Goal: Transaction & Acquisition: Purchase product/service

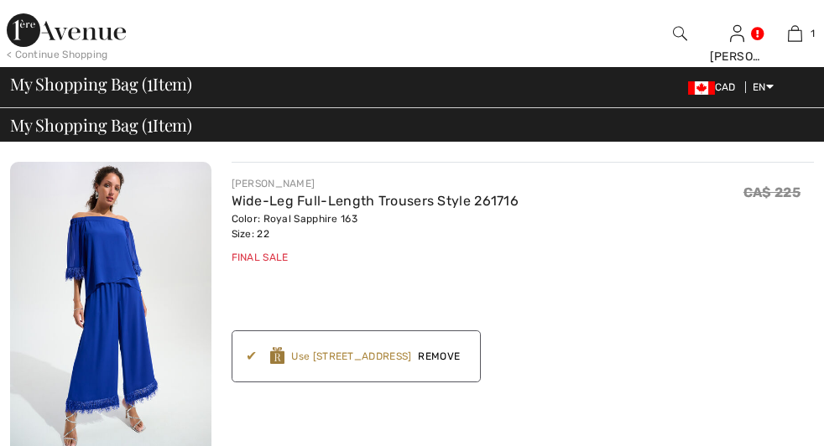
checkbox input "true"
click at [75, 237] on img at bounding box center [110, 312] width 201 height 301
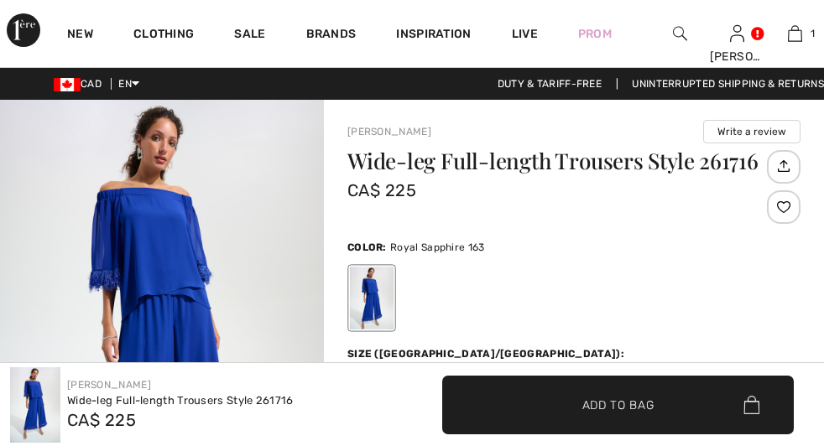
click at [0, 0] on img at bounding box center [0, 0] width 0 height 0
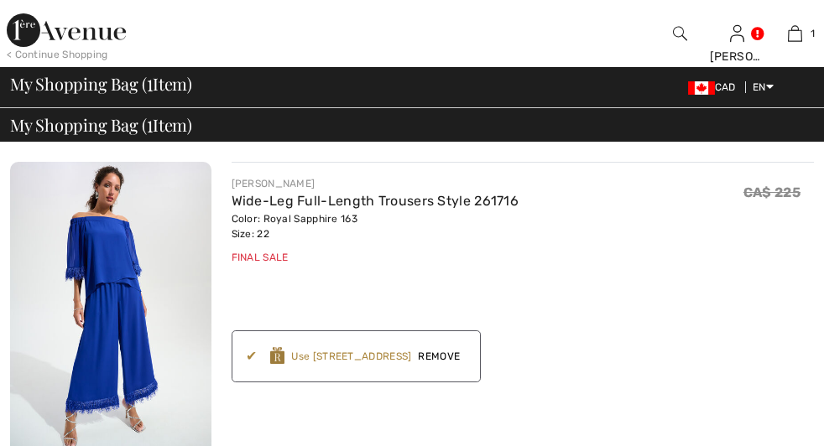
checkbox input "true"
click at [81, 55] on div "< Continue Shopping" at bounding box center [58, 54] width 102 height 15
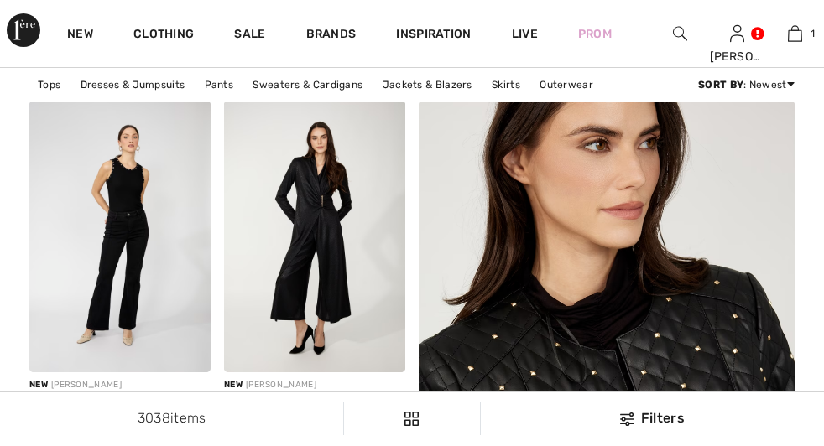
checkbox input "true"
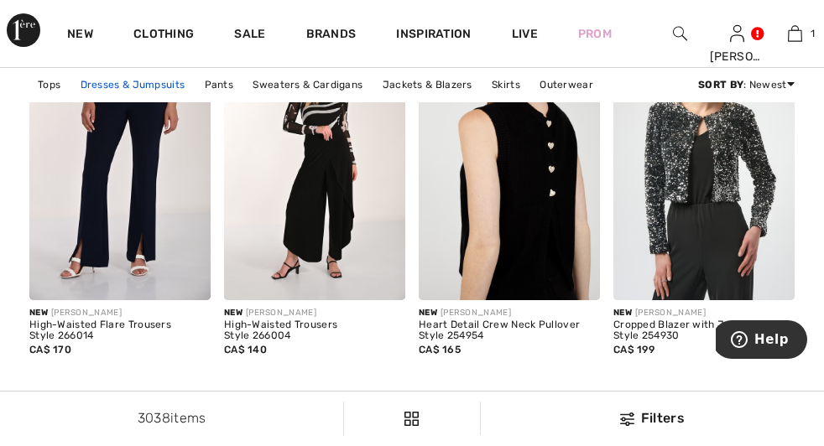
scroll to position [5010, 0]
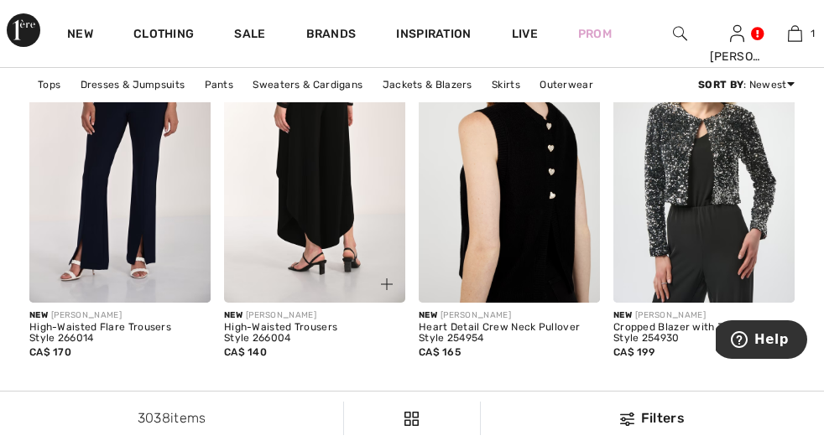
click at [290, 187] on img at bounding box center [314, 167] width 181 height 272
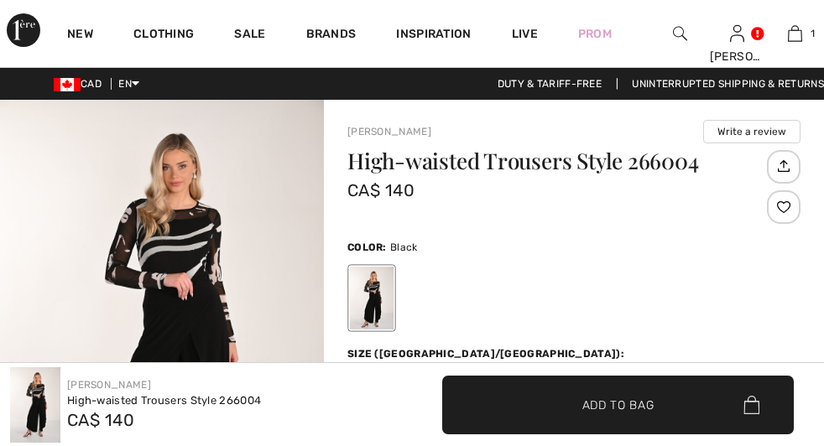
checkbox input "true"
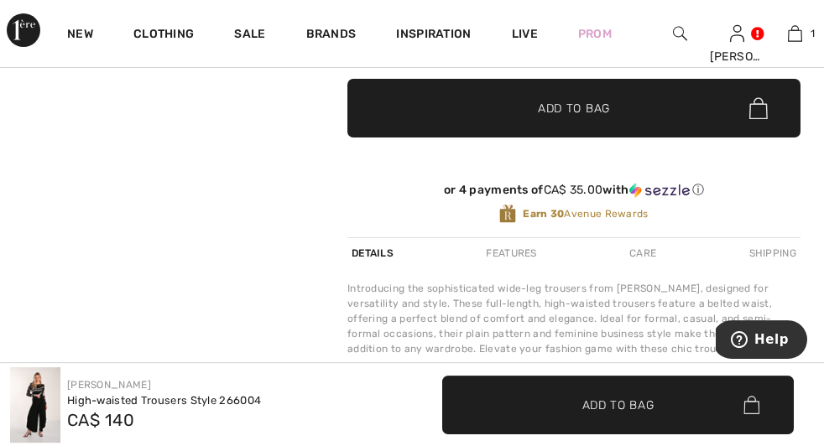
scroll to position [430, 0]
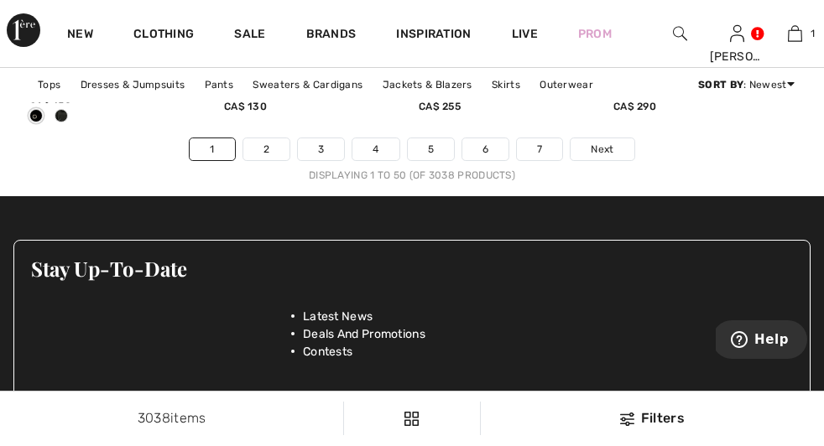
scroll to position [5606, 0]
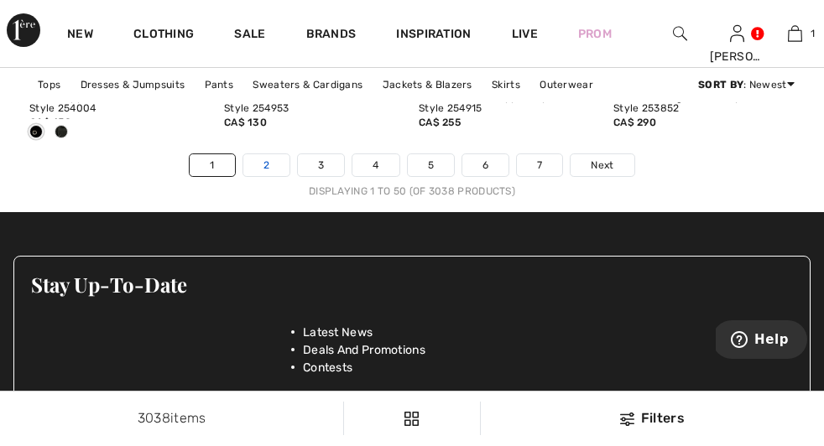
click at [258, 172] on link "2" at bounding box center [266, 165] width 46 height 22
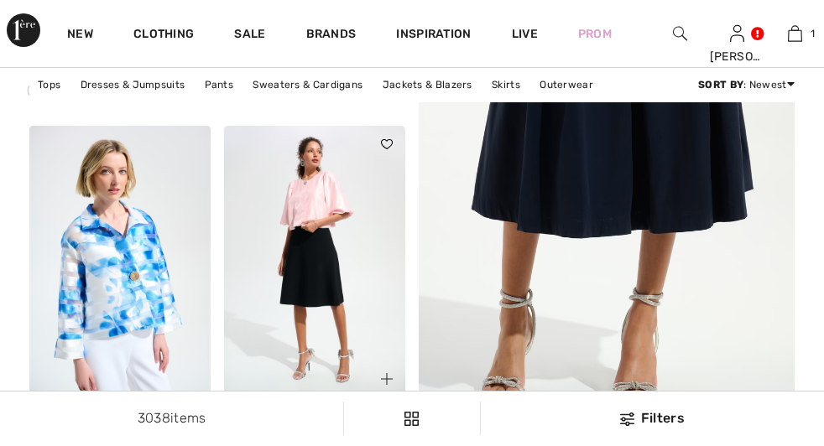
scroll to position [661, 0]
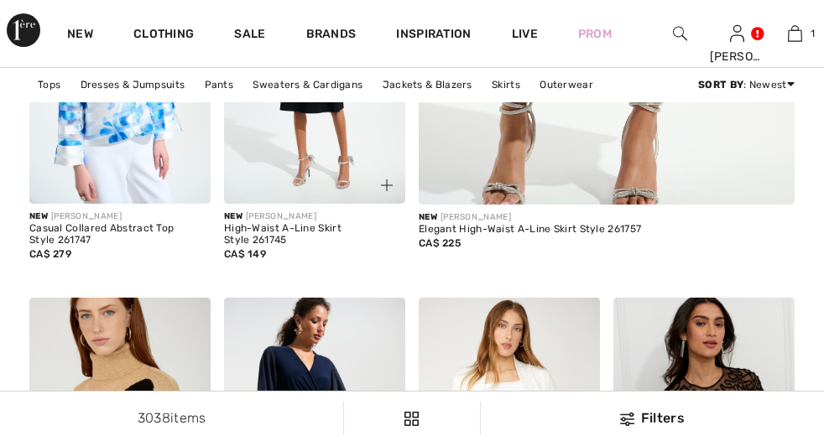
checkbox input "true"
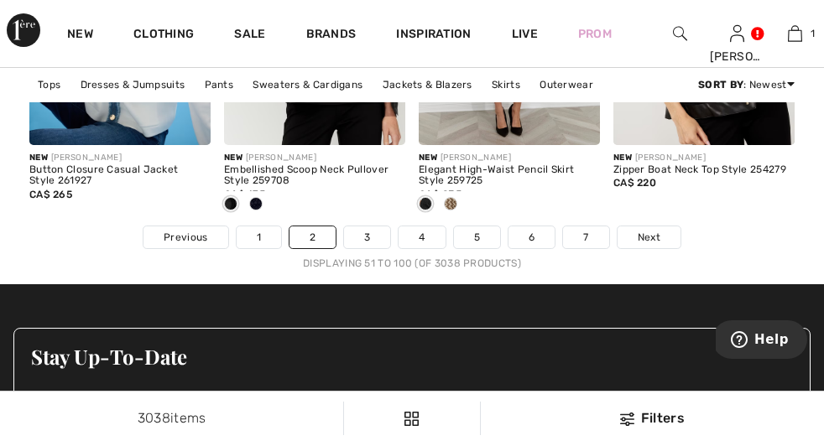
scroll to position [5534, 0]
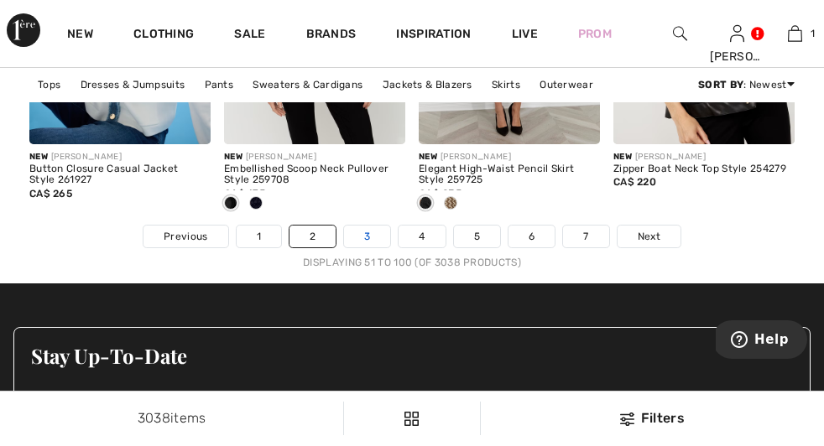
click at [364, 241] on link "3" at bounding box center [367, 237] width 46 height 22
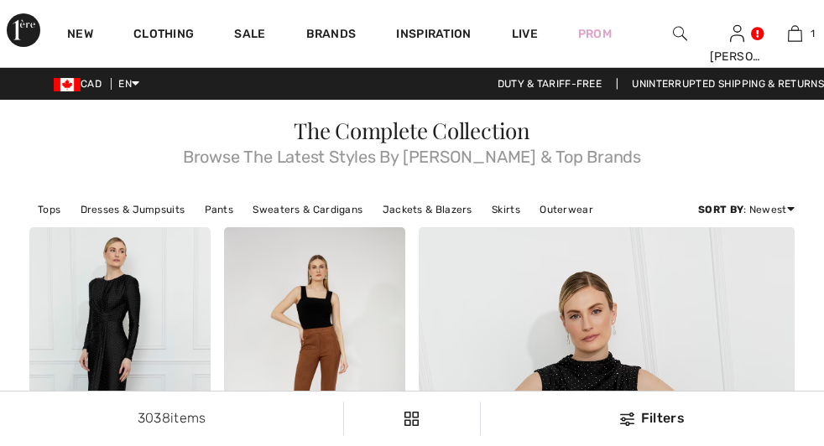
checkbox input "true"
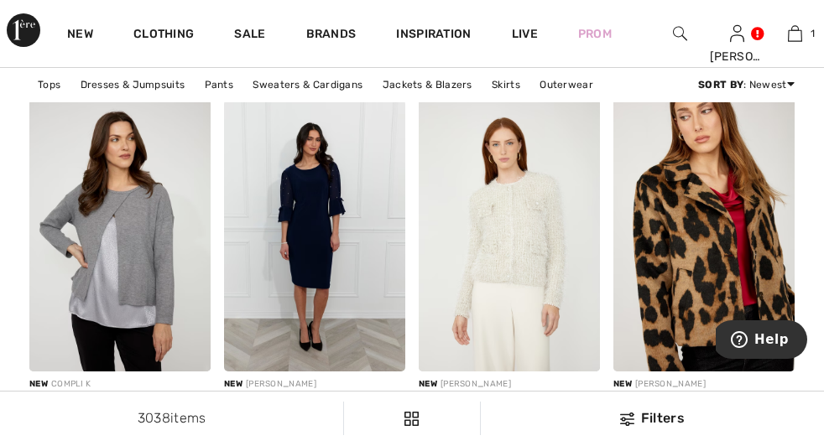
scroll to position [2473, 0]
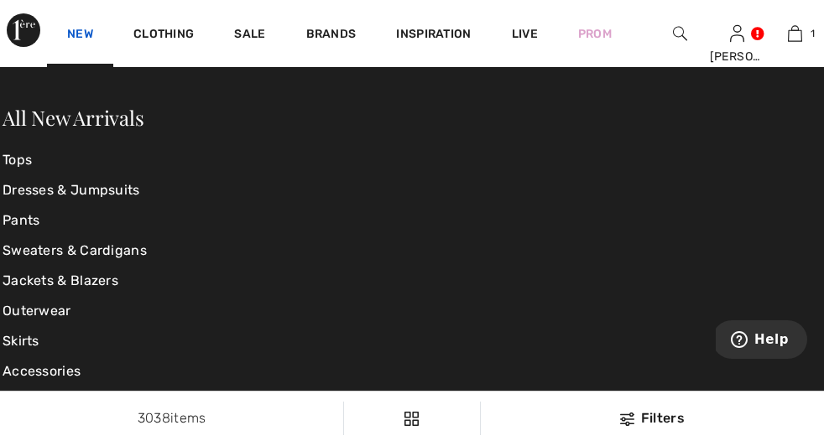
click at [88, 27] on link "New" at bounding box center [80, 36] width 26 height 18
click at [30, 164] on link "Tops" at bounding box center [139, 160] width 273 height 30
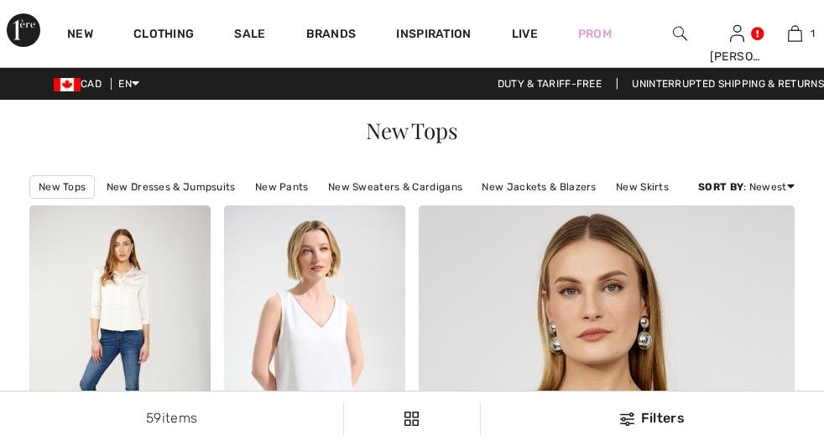
scroll to position [481, 0]
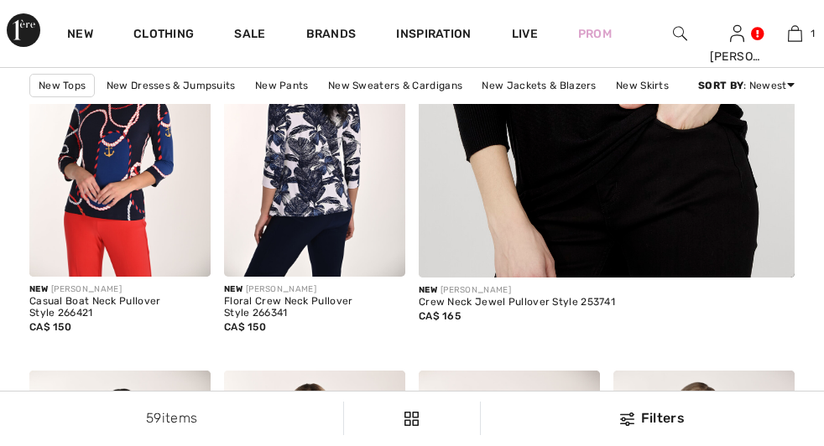
checkbox input "true"
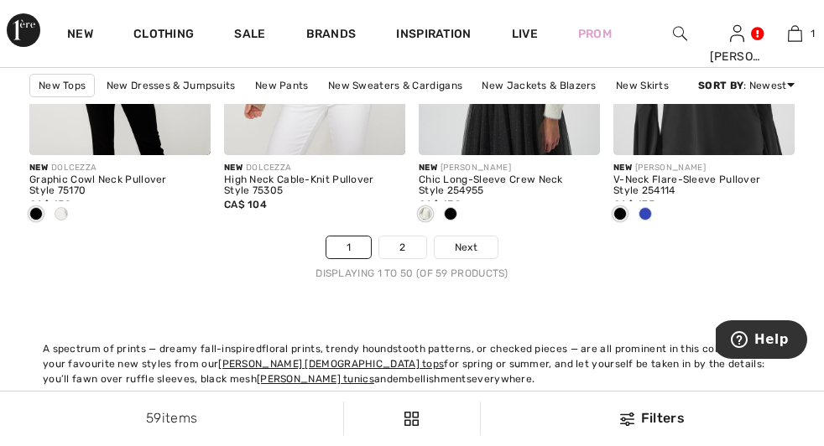
scroll to position [5511, 0]
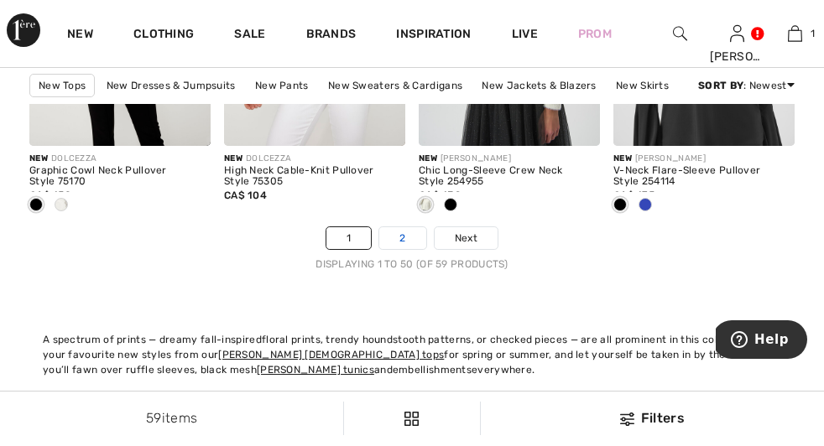
click at [390, 249] on link "2" at bounding box center [402, 238] width 46 height 22
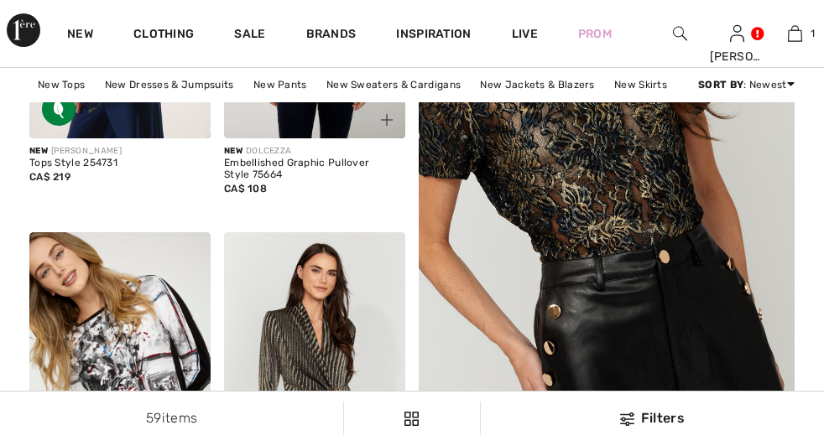
scroll to position [545, 0]
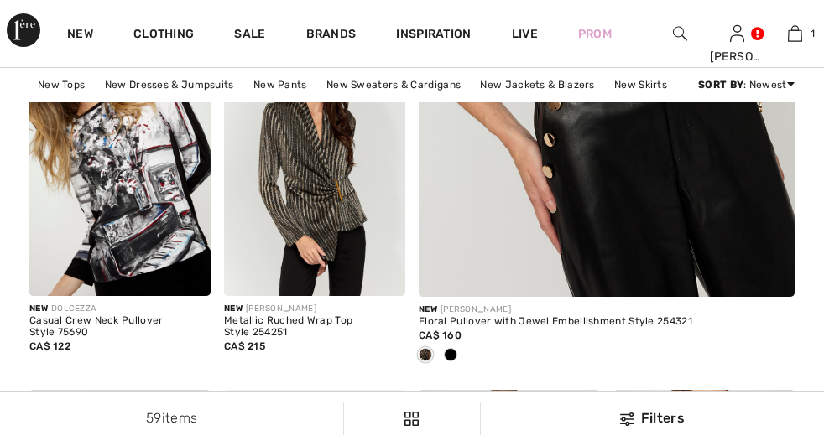
checkbox input "true"
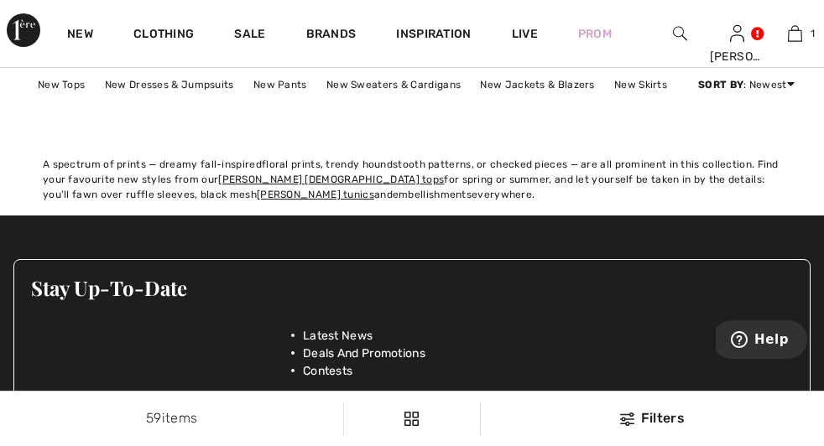
scroll to position [1245, 0]
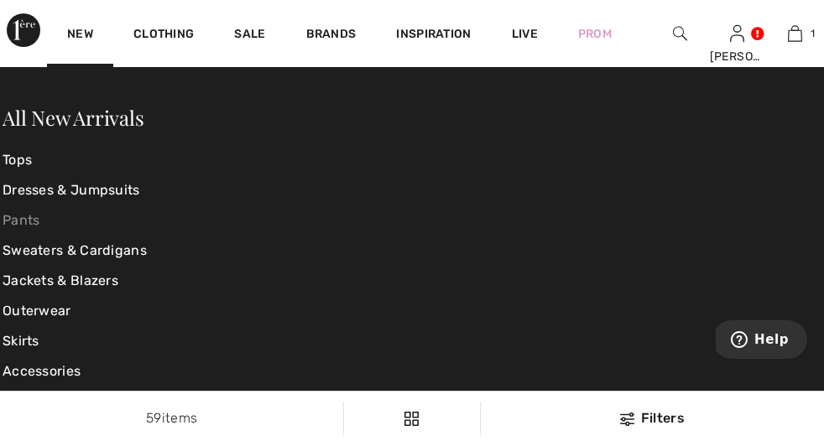
click at [34, 222] on link "Pants" at bounding box center [139, 221] width 273 height 30
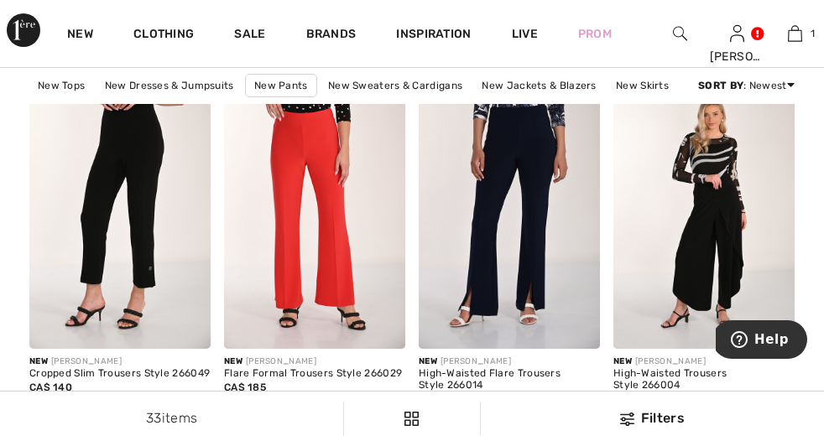
checkbox input "true"
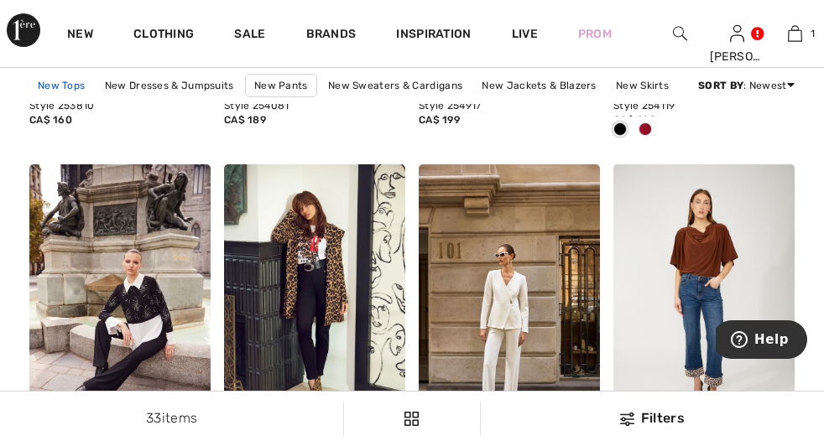
scroll to position [2377, 0]
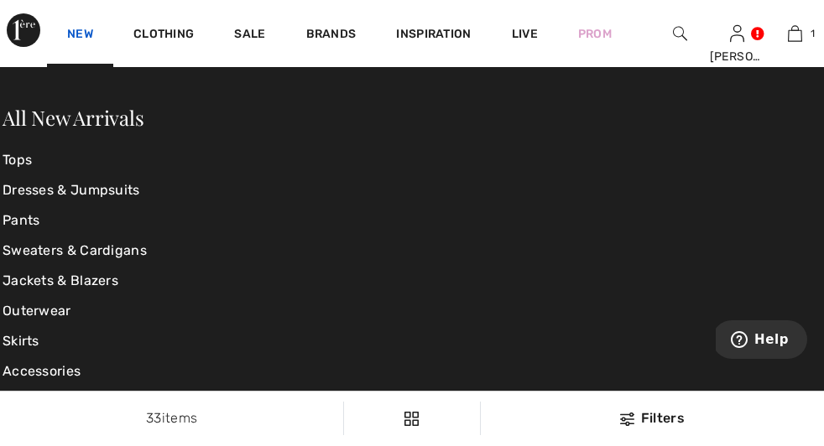
click at [80, 27] on link "New" at bounding box center [80, 36] width 26 height 18
click at [81, 27] on link "New" at bounding box center [80, 36] width 26 height 18
checkbox input "true"
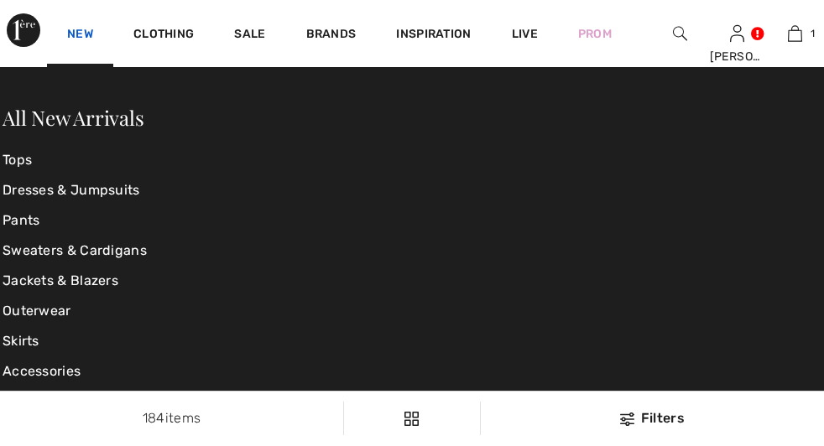
checkbox input "true"
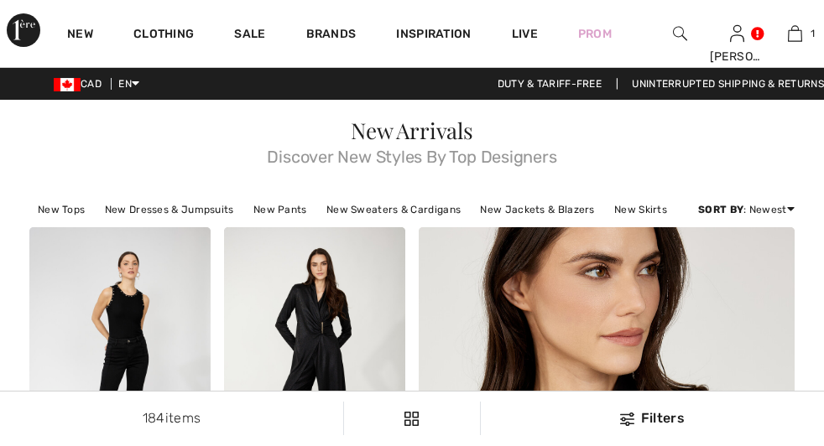
checkbox input "true"
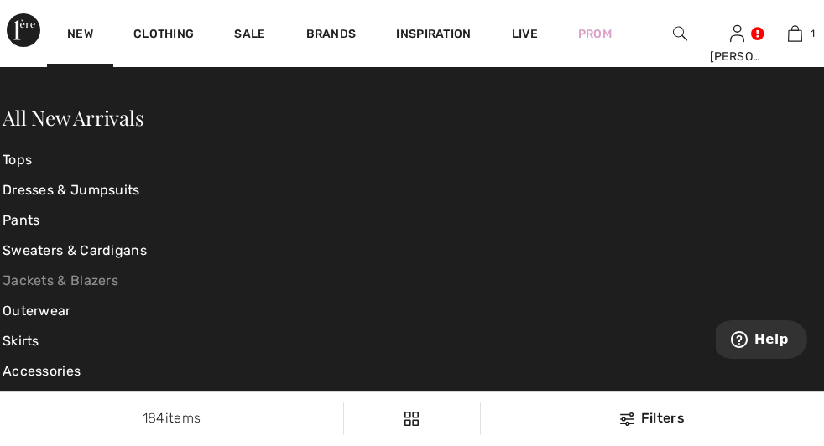
click at [47, 283] on link "Jackets & Blazers" at bounding box center [139, 281] width 273 height 30
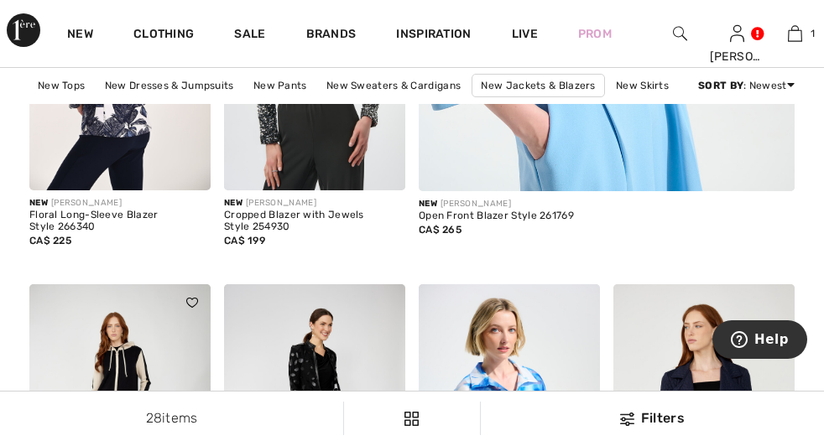
checkbox input "true"
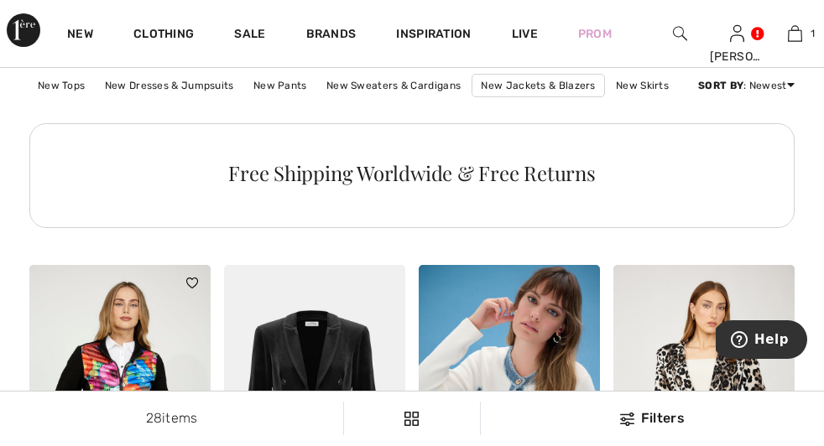
scroll to position [1229, 0]
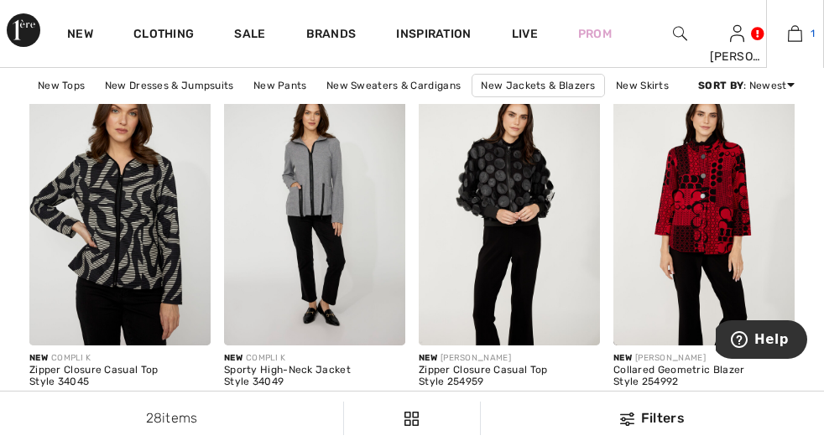
click at [788, 34] on img at bounding box center [795, 33] width 14 height 20
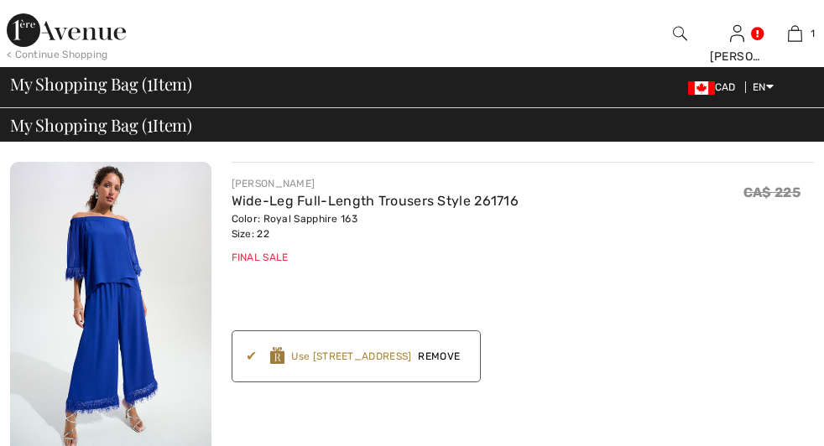
checkbox input "true"
click at [411, 349] on span "Remove" at bounding box center [438, 356] width 55 height 15
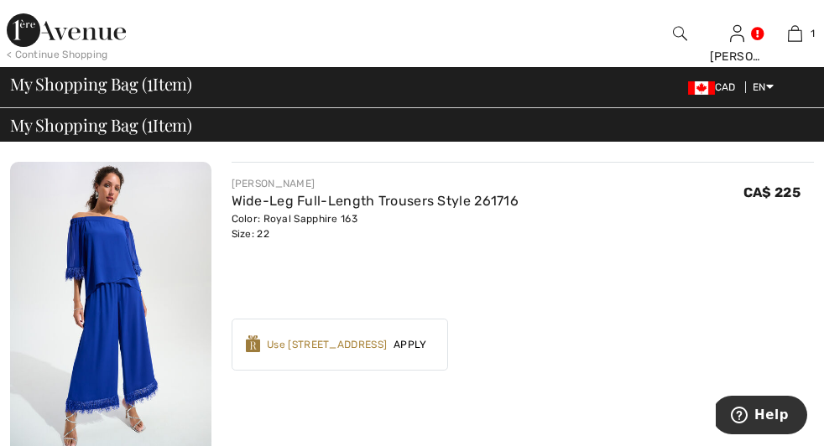
click at [387, 337] on span "Apply" at bounding box center [410, 344] width 47 height 15
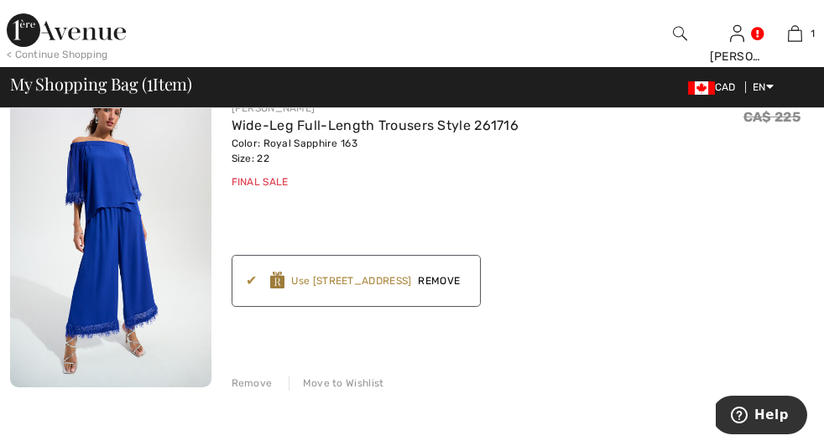
scroll to position [90, 0]
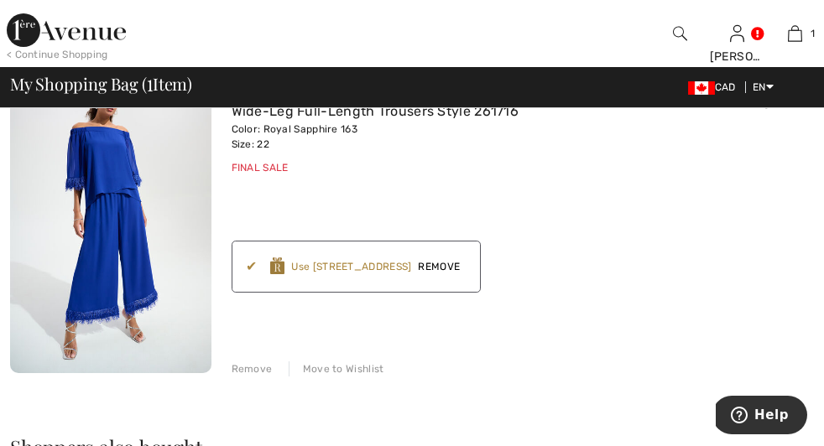
click at [0, 0] on icon "button" at bounding box center [0, 0] width 0 height 0
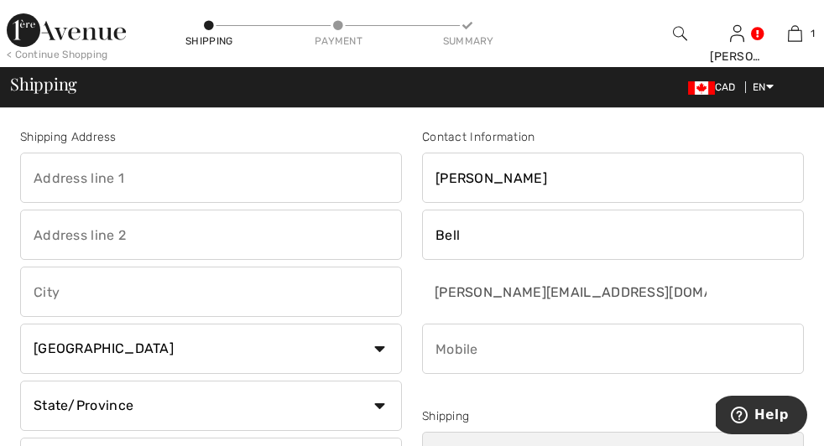
click at [63, 189] on input "text" at bounding box center [211, 178] width 382 height 50
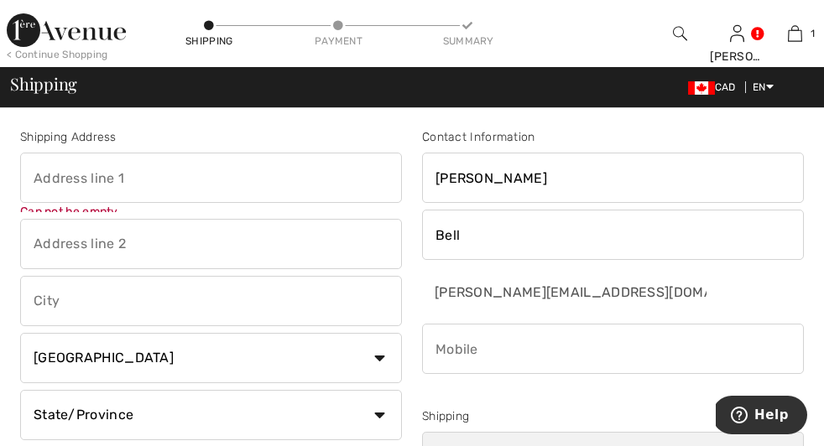
click at [61, 248] on input "text" at bounding box center [211, 244] width 382 height 50
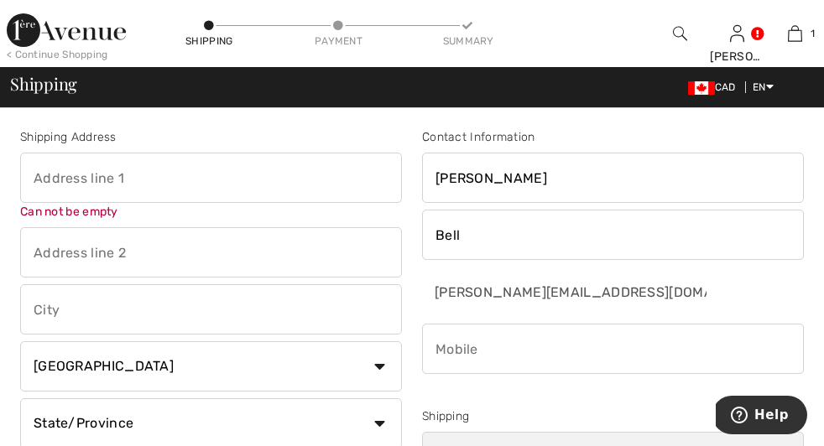
click at [110, 216] on div "Can not be empty" at bounding box center [211, 212] width 382 height 18
click at [48, 184] on input "text" at bounding box center [211, 178] width 382 height 50
type input "#301"
click at [50, 254] on input "text" at bounding box center [211, 252] width 382 height 50
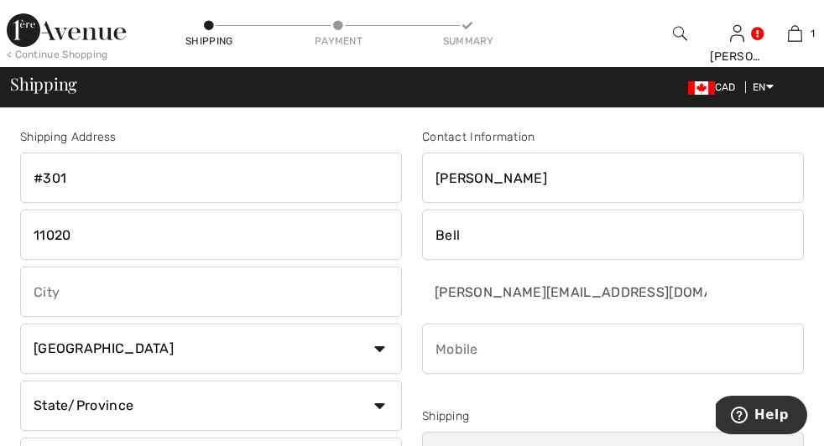
type input "#301 -11020 19 Ave NW"
click at [28, 236] on input "#301 -11020 19 Ave NW" at bounding box center [211, 235] width 382 height 50
click at [188, 233] on input "#301 -11020 19 Ave NW" at bounding box center [211, 235] width 382 height 50
click at [70, 185] on input "#301" at bounding box center [211, 178] width 382 height 50
type input "#"
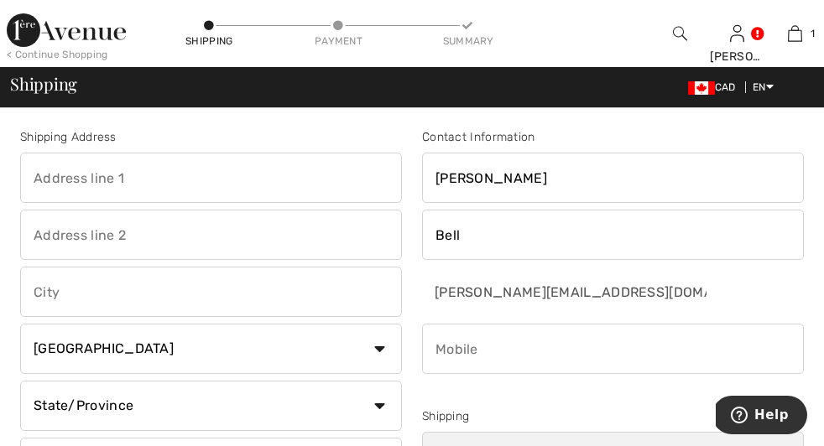
paste input "#301 -11020 19 Ave NW"
type input "#301 -11020 19 Ave NW"
click at [41, 290] on input "text" at bounding box center [211, 292] width 382 height 50
type input "Edmonton"
click at [20, 381] on select "State/Province Alberta British Columbia Manitoba New Brunswick Newfoundland and…" at bounding box center [211, 406] width 382 height 50
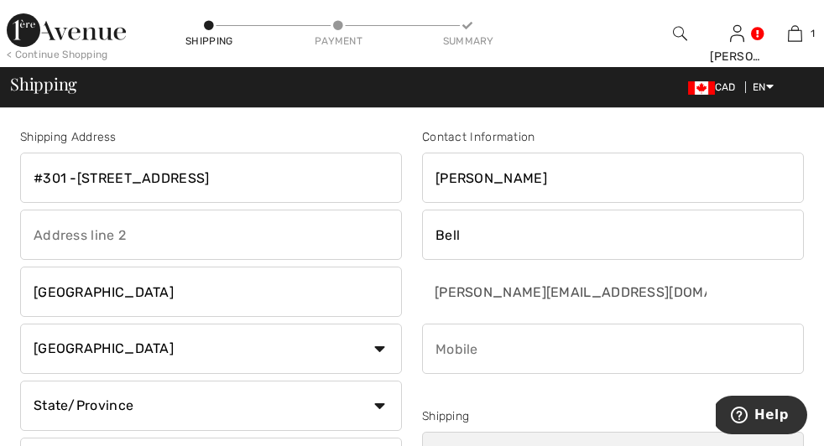
select select "AB"
click option "Alberta" at bounding box center [0, 0] width 0 height 0
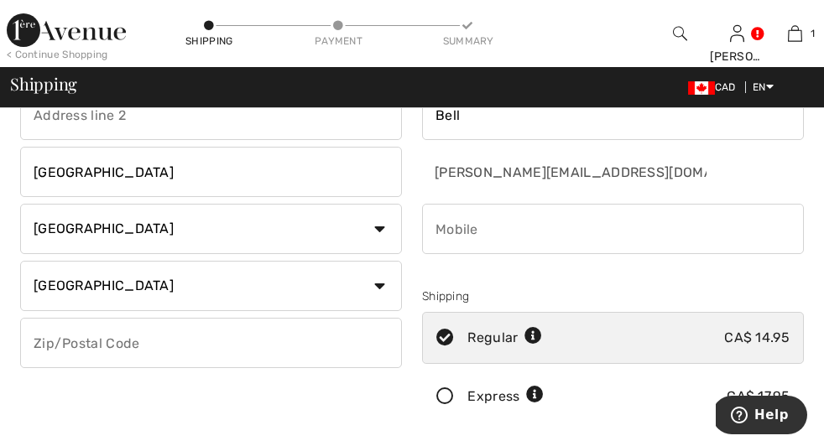
scroll to position [124, 0]
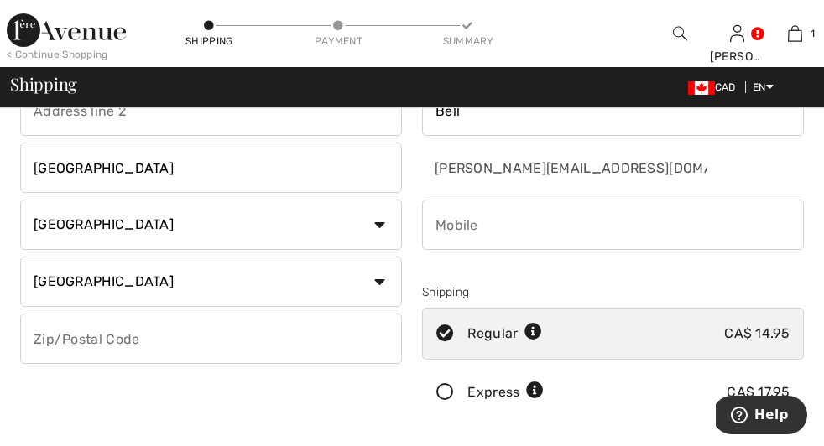
click at [84, 331] on input "text" at bounding box center [211, 339] width 382 height 50
type input "T6J6P5"
click at [422, 217] on input "phone" at bounding box center [613, 225] width 382 height 50
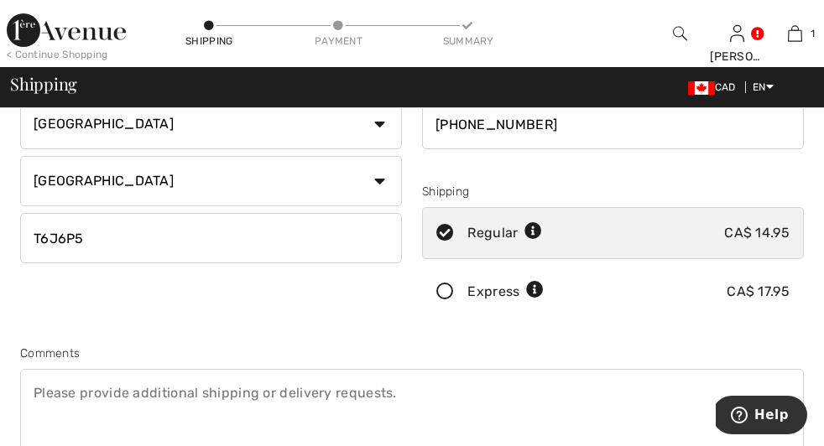
scroll to position [211, 0]
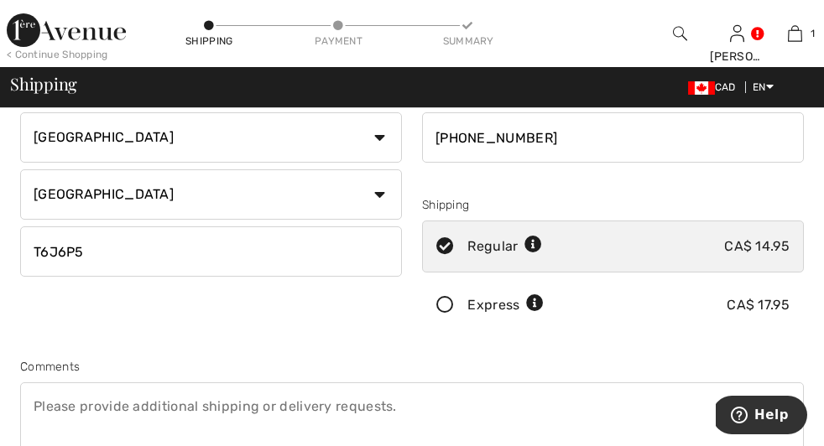
type input "780-970-4899"
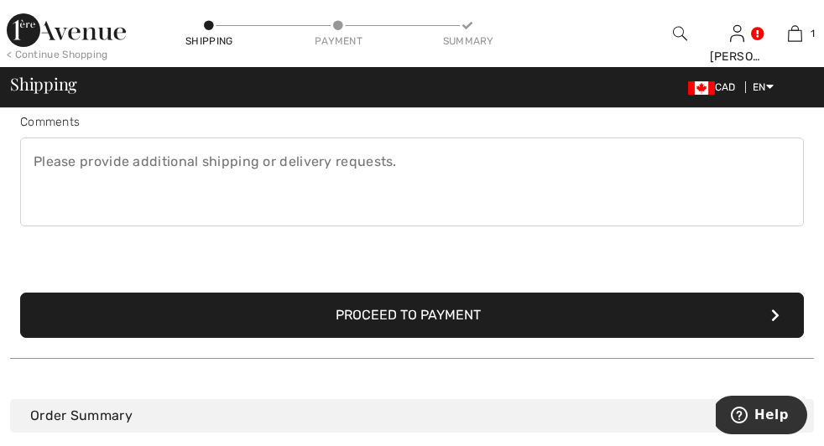
scroll to position [451, 0]
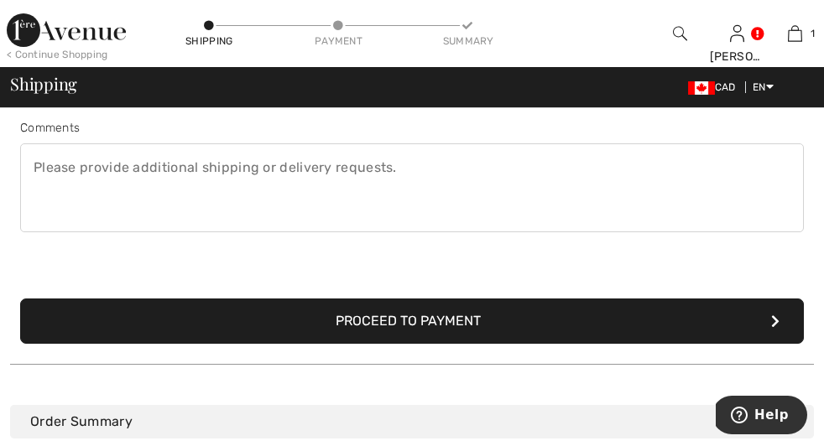
click at [357, 329] on button "Proceed to Payment" at bounding box center [412, 321] width 784 height 45
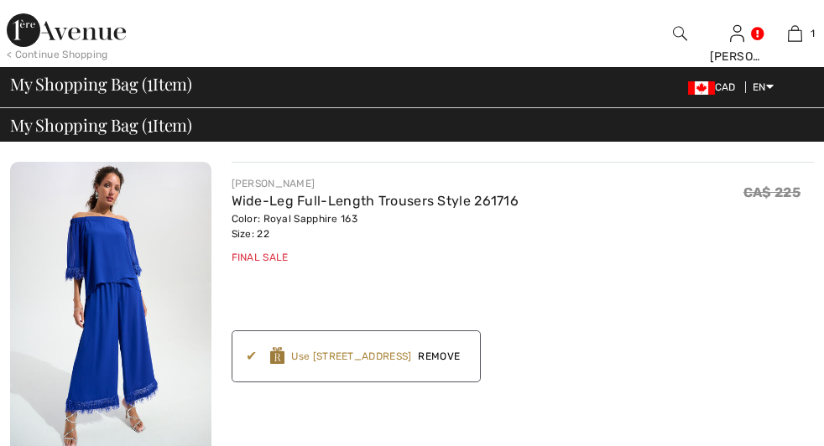
click at [86, 221] on img at bounding box center [110, 312] width 201 height 301
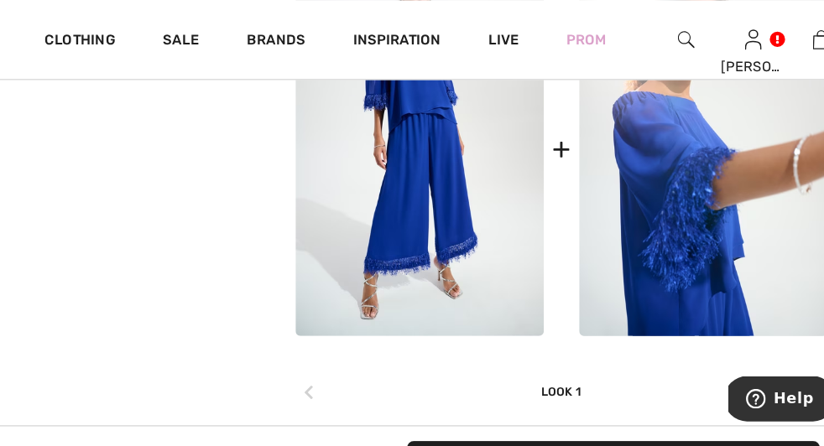
scroll to position [784, 0]
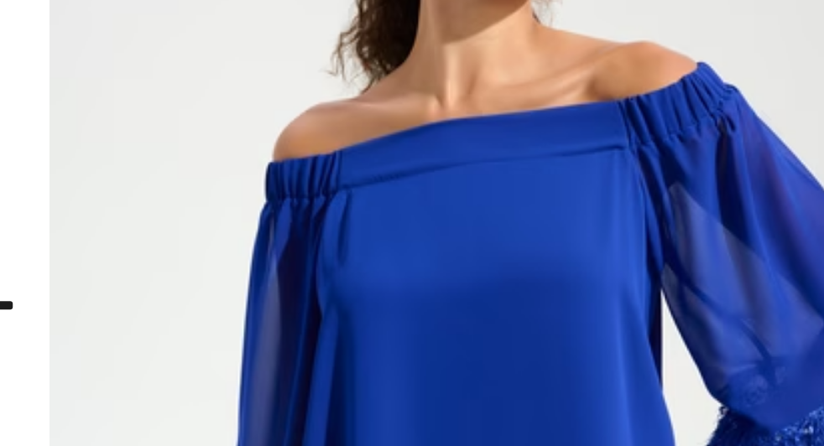
click at [741, 132] on img at bounding box center [694, 144] width 211 height 318
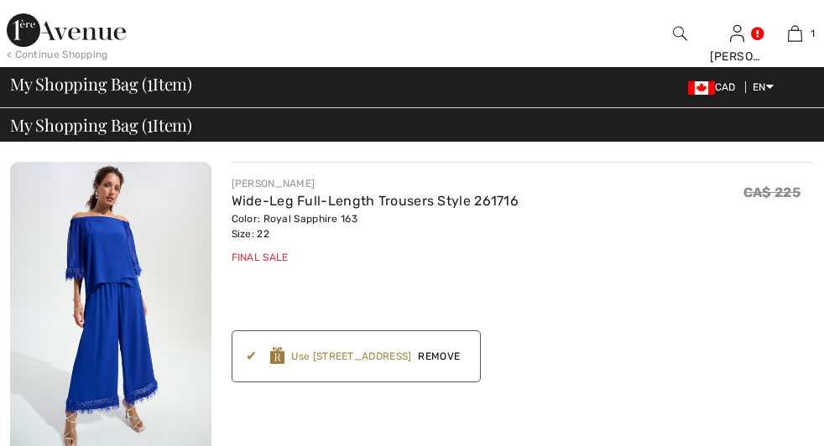
click at [68, 197] on img at bounding box center [110, 312] width 201 height 301
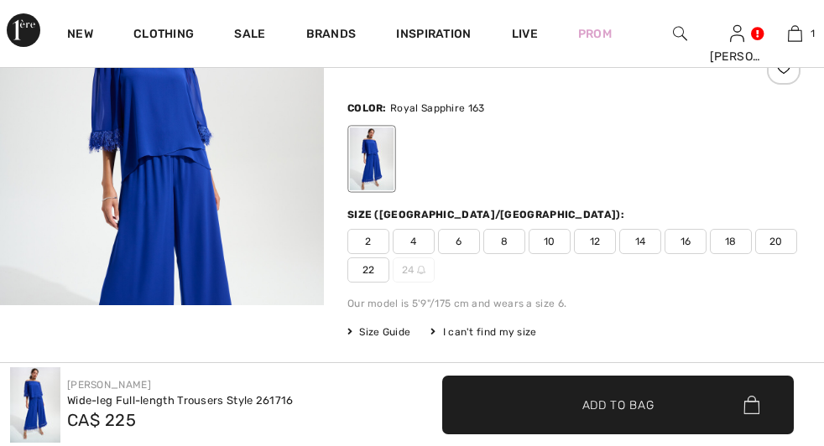
scroll to position [249, 0]
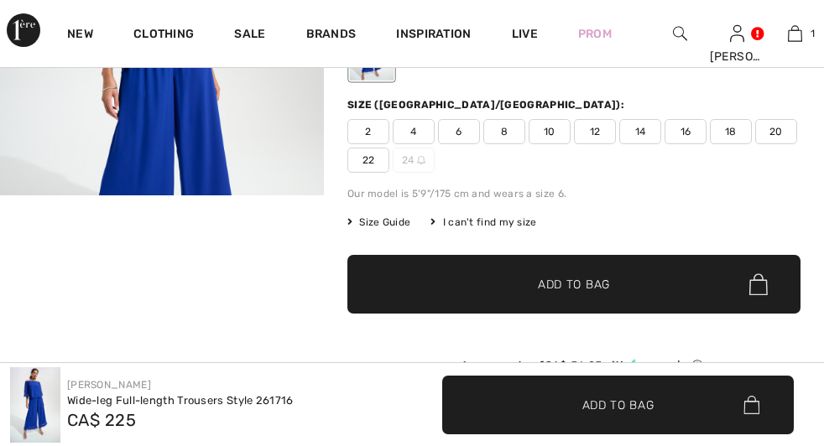
checkbox input "true"
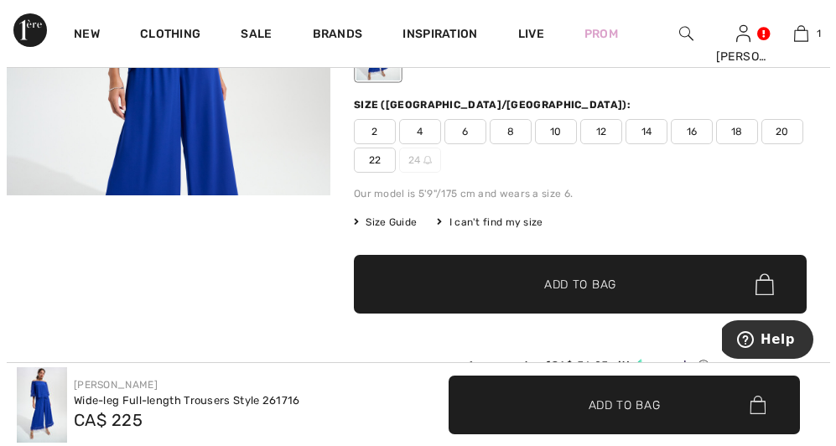
scroll to position [0, 0]
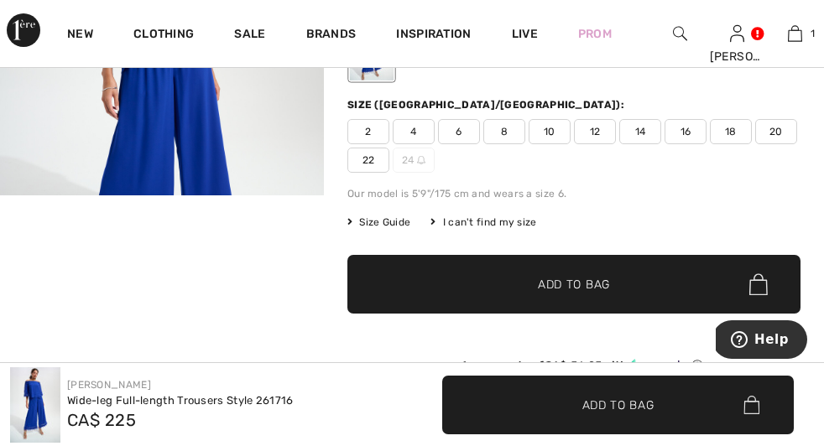
click at [0, 0] on img at bounding box center [0, 0] width 0 height 0
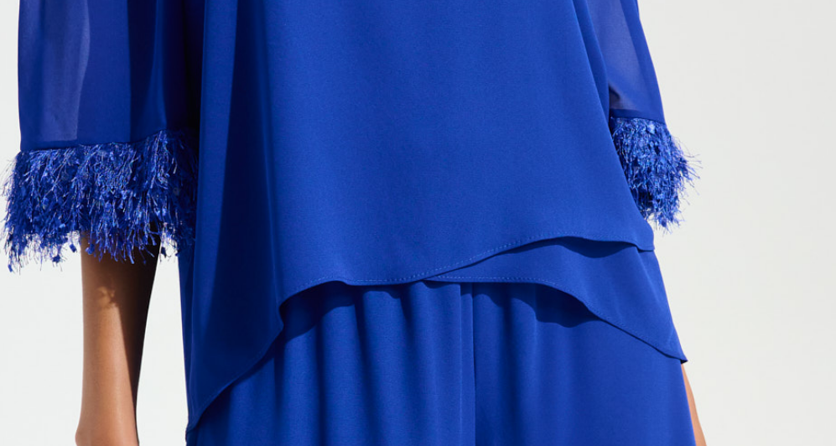
scroll to position [232, 0]
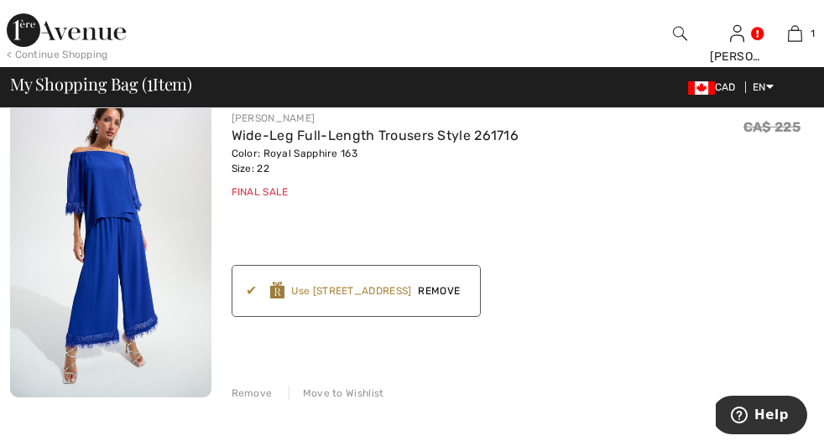
checkbox input "true"
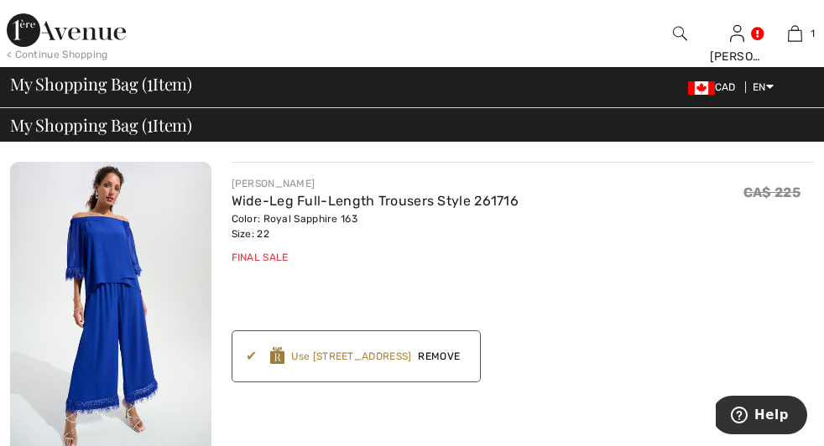
click at [79, 247] on img at bounding box center [110, 312] width 201 height 301
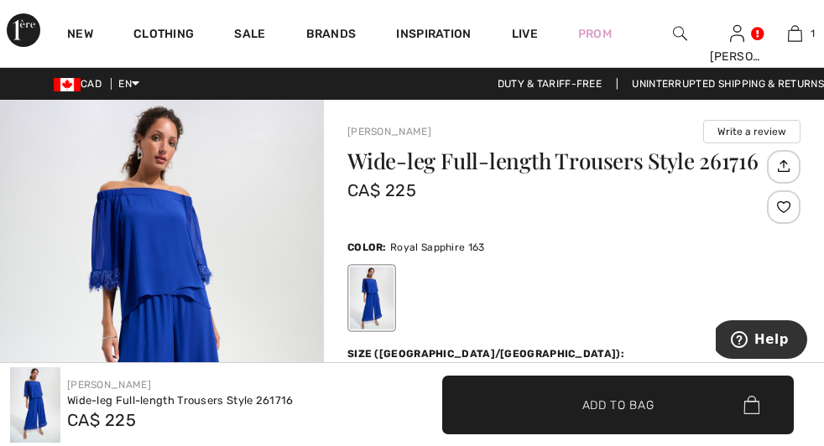
click at [0, 0] on img at bounding box center [0, 0] width 0 height 0
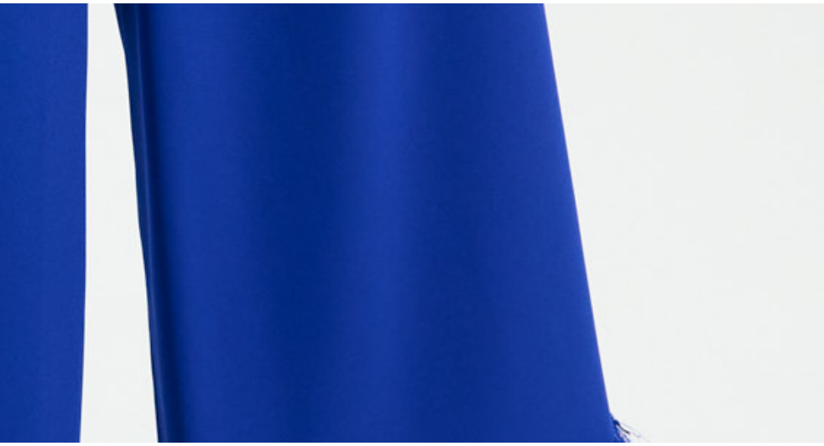
scroll to position [708, 0]
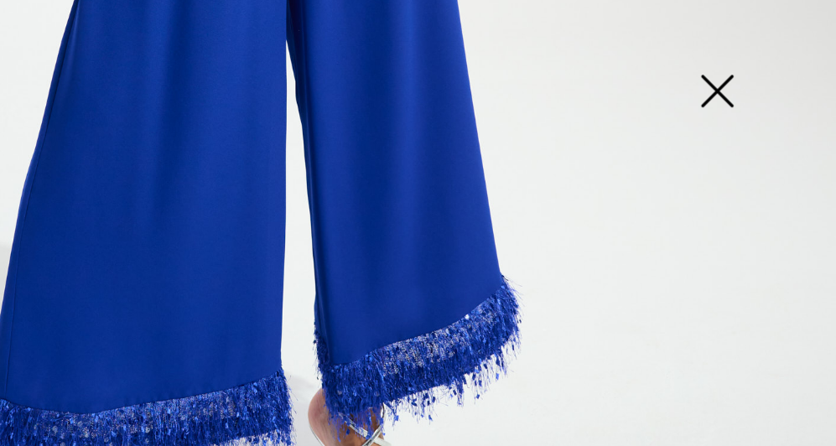
click at [758, 65] on img at bounding box center [753, 68] width 84 height 86
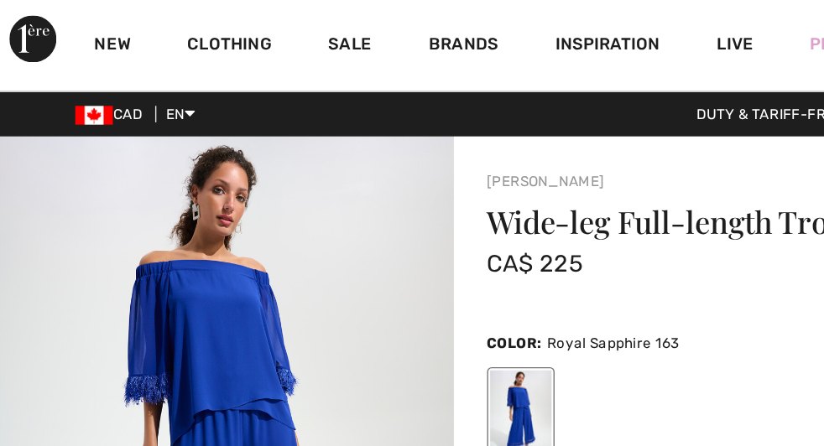
scroll to position [0, 0]
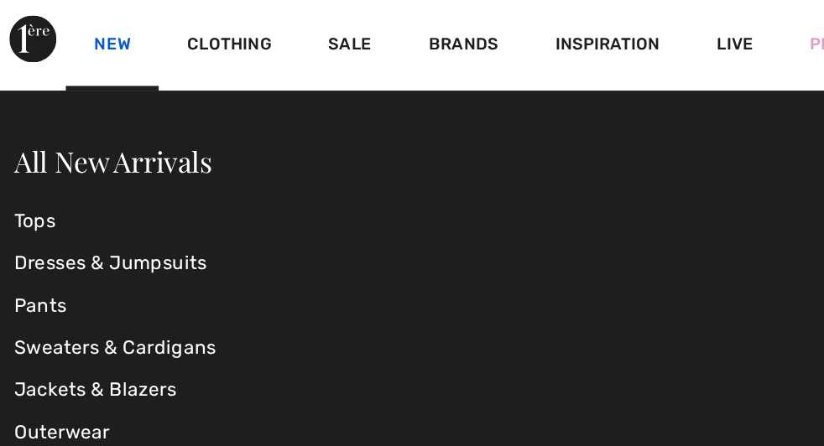
click at [85, 27] on link "New" at bounding box center [80, 36] width 26 height 18
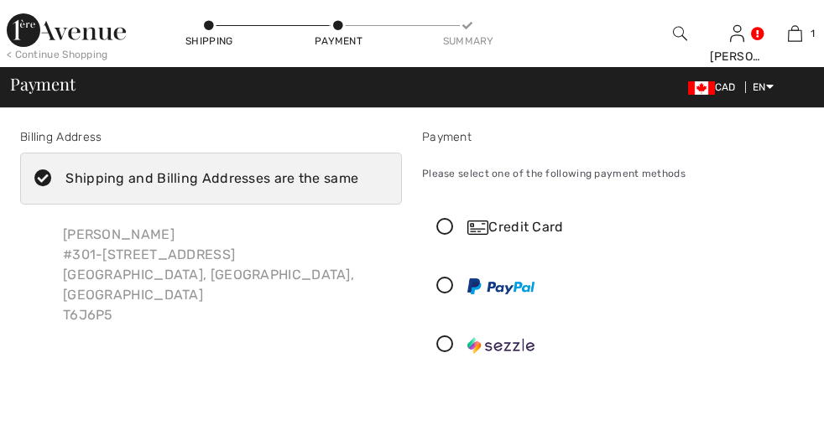
checkbox input "true"
click at [423, 354] on icon at bounding box center [445, 345] width 44 height 18
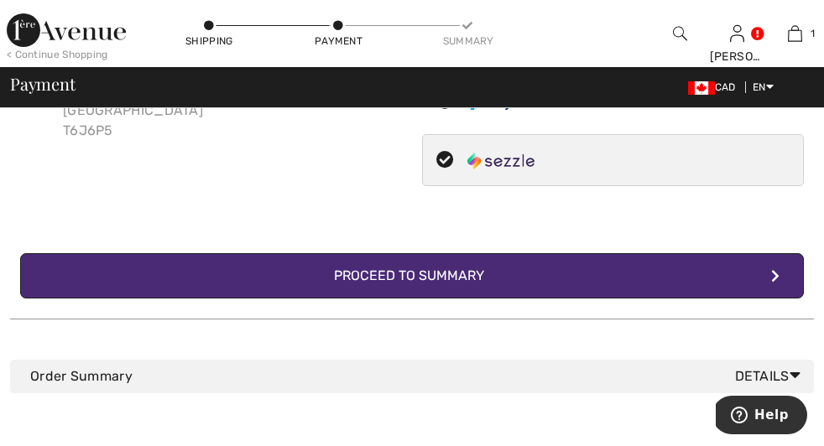
scroll to position [189, 0]
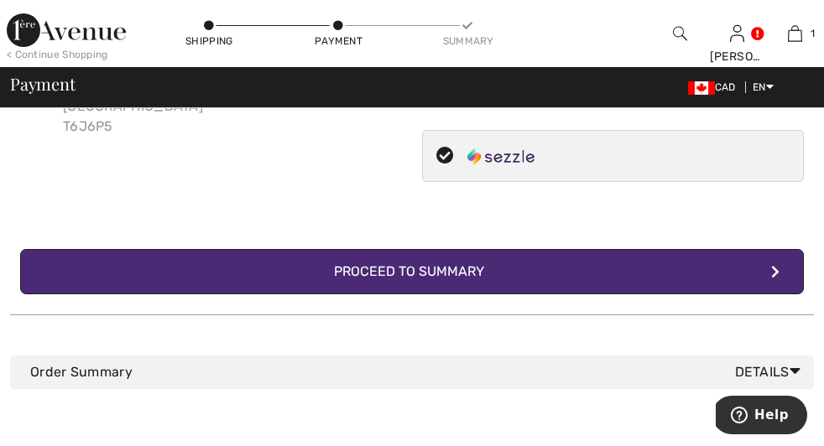
click at [320, 282] on div "Proceed to Summary" at bounding box center [412, 272] width 184 height 20
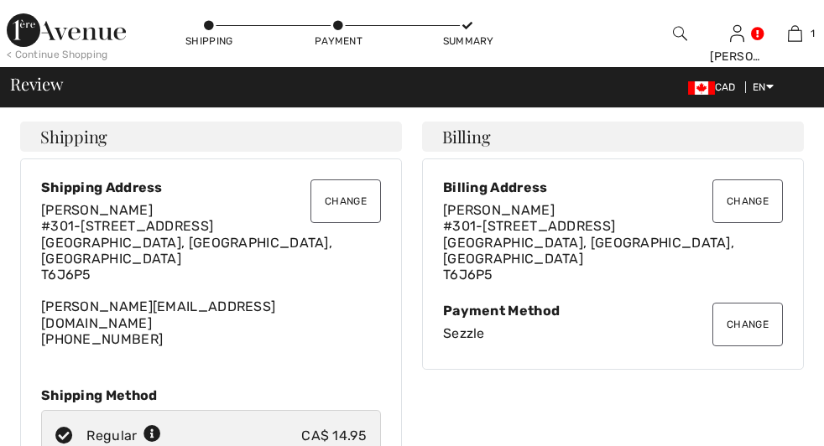
checkbox input "true"
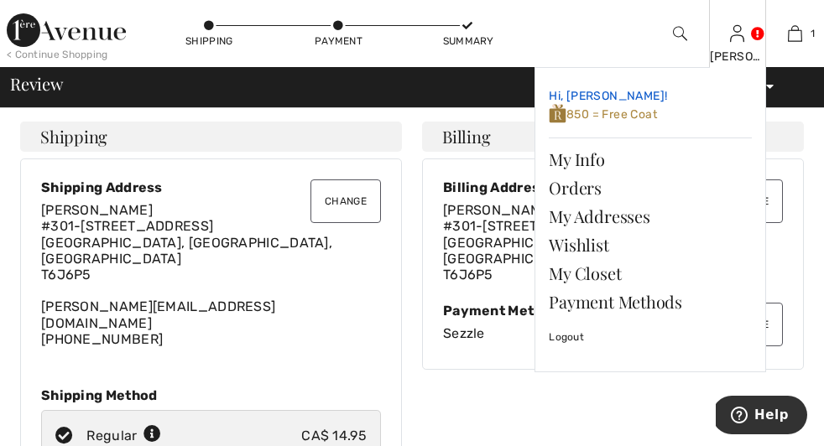
click at [632, 118] on span "850 = Free Coat" at bounding box center [603, 114] width 108 height 14
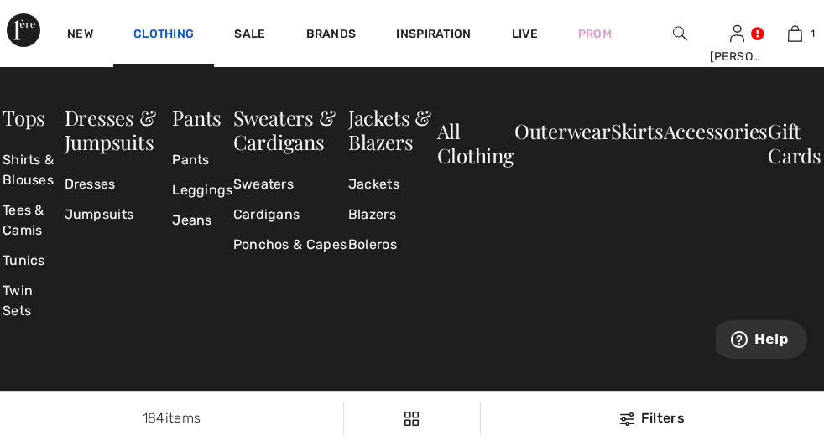
checkbox input "true"
click at [369, 183] on link "Jackets" at bounding box center [392, 184] width 89 height 30
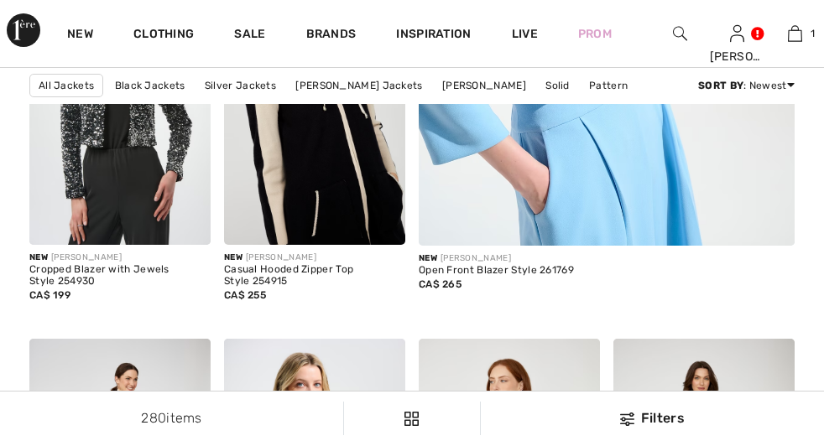
scroll to position [600, 0]
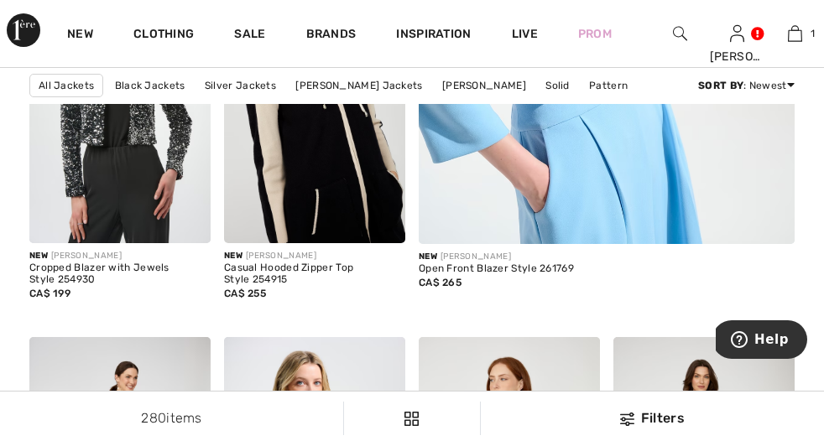
checkbox input "true"
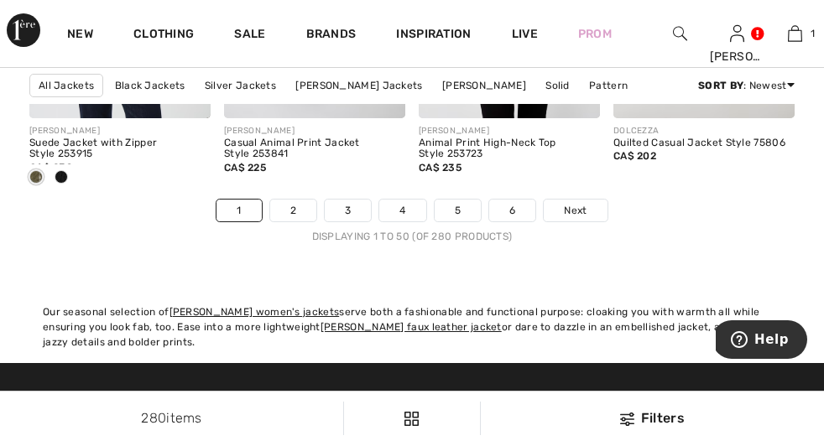
scroll to position [5565, 0]
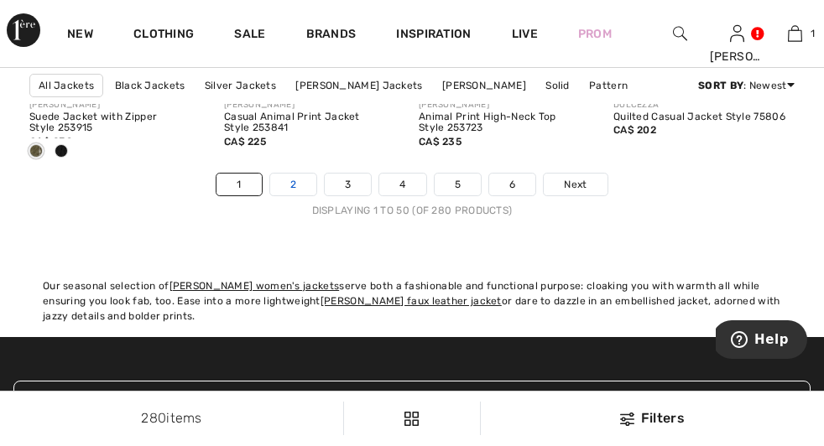
click at [294, 195] on link "2" at bounding box center [293, 185] width 46 height 22
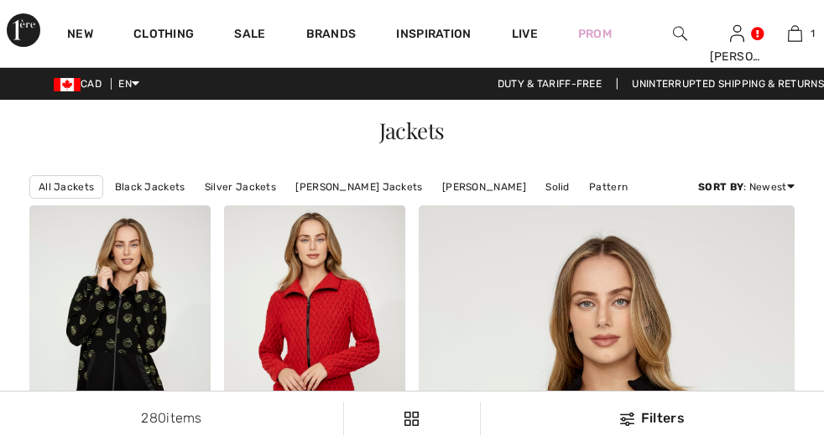
scroll to position [1024, 0]
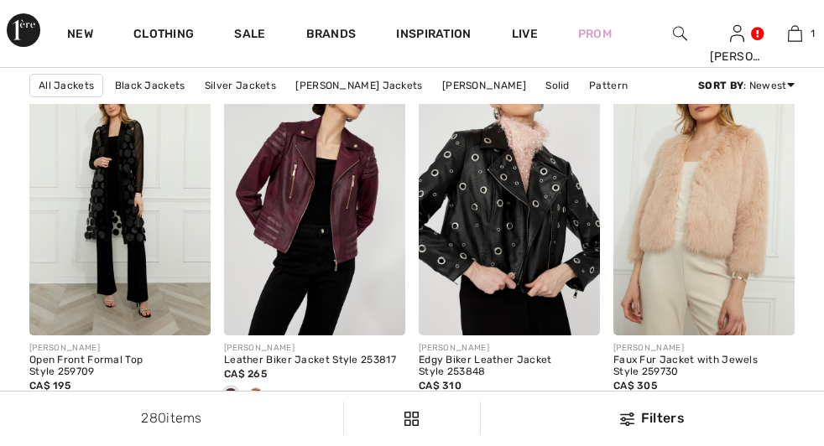
checkbox input "true"
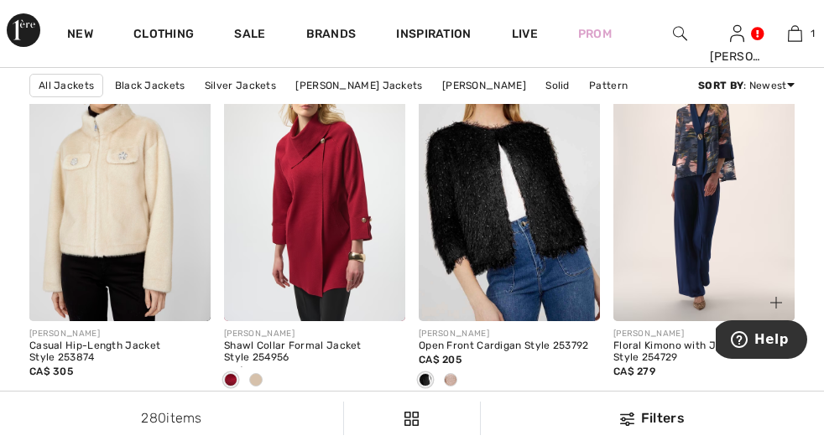
scroll to position [1242, 0]
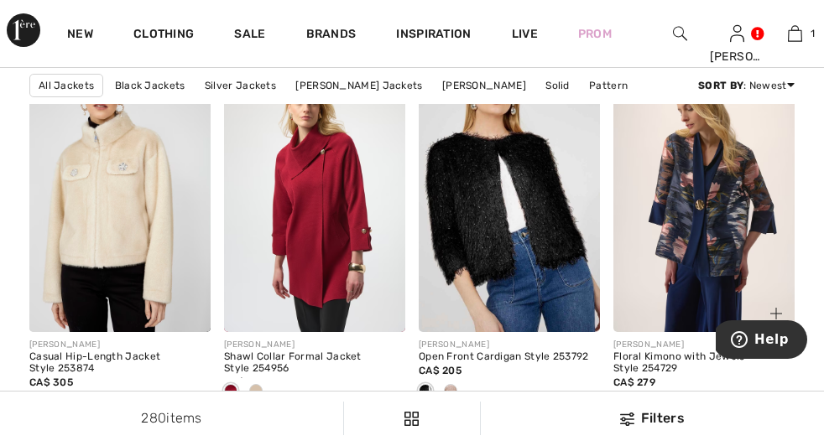
click at [723, 244] on img at bounding box center [703, 196] width 181 height 272
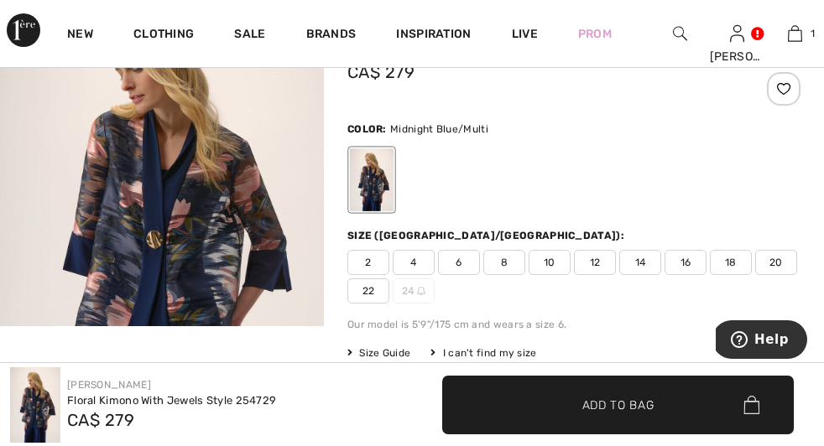
checkbox input "true"
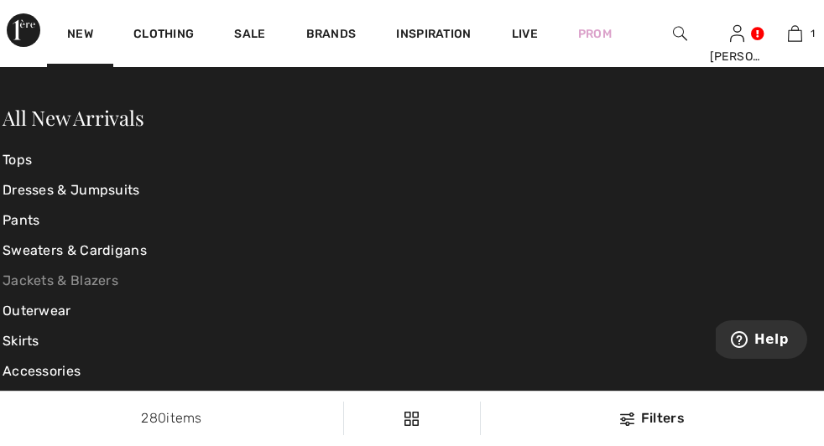
click at [74, 274] on link "Jackets & Blazers" at bounding box center [139, 281] width 273 height 30
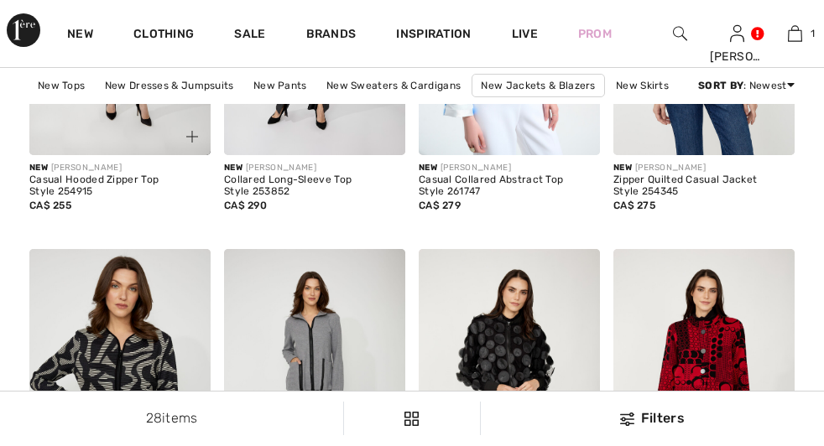
checkbox input "true"
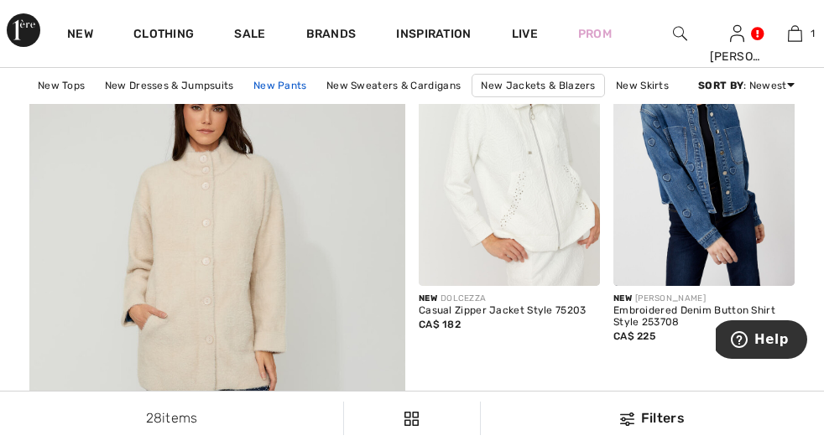
scroll to position [2991, 0]
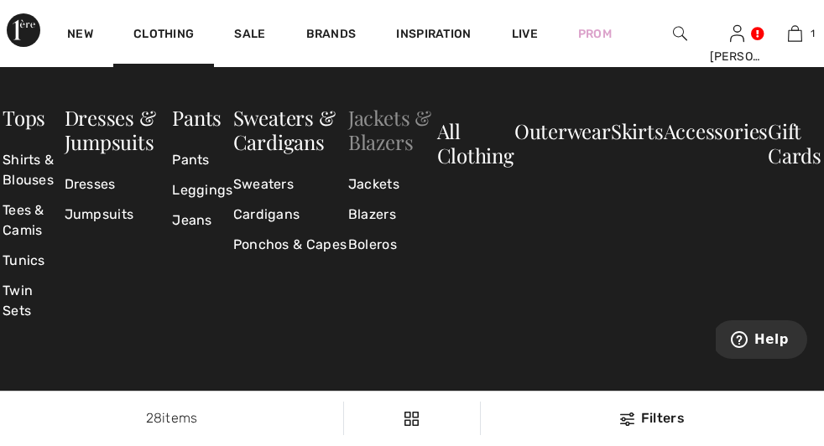
click at [382, 130] on link "Jackets & Blazers" at bounding box center [389, 129] width 83 height 51
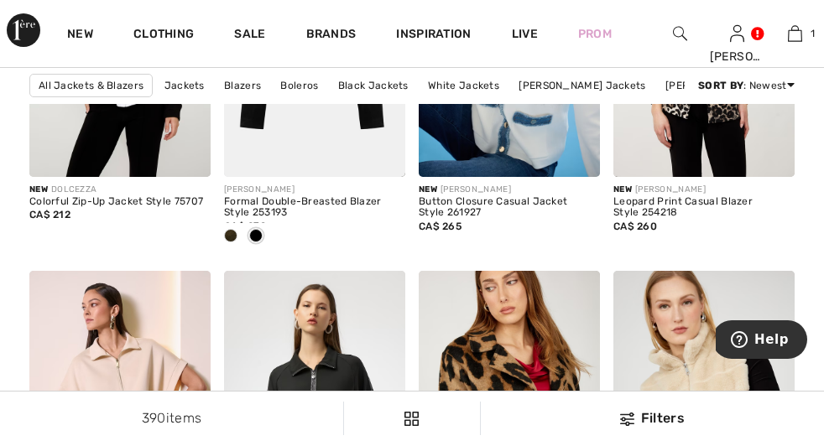
checkbox input "true"
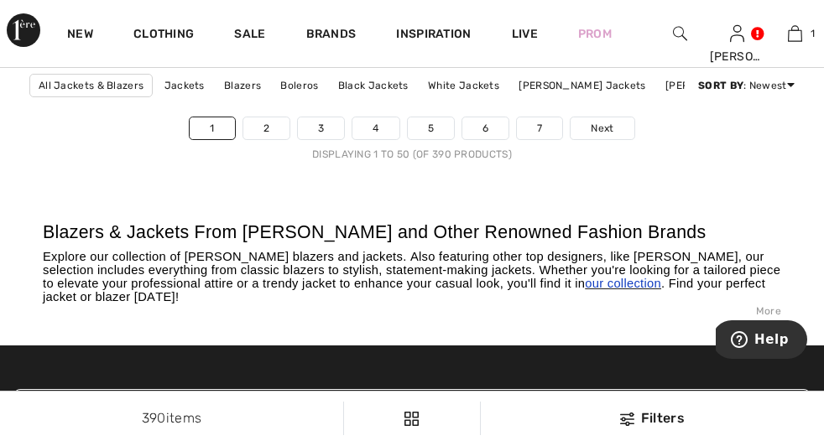
scroll to position [5658, 0]
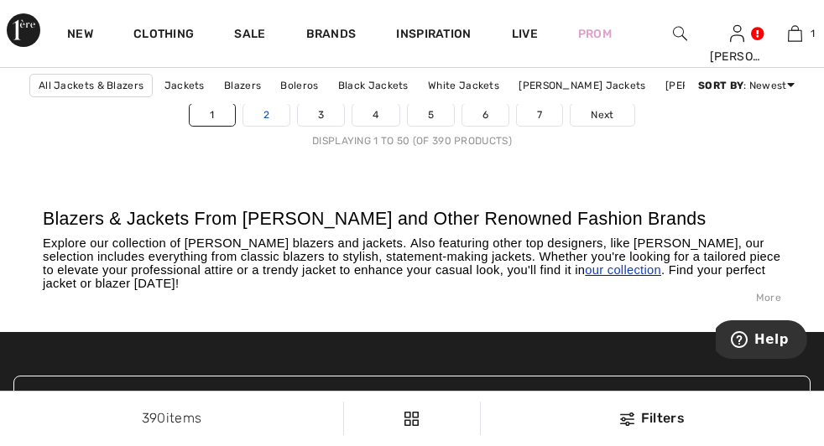
click at [265, 126] on link "2" at bounding box center [266, 115] width 46 height 22
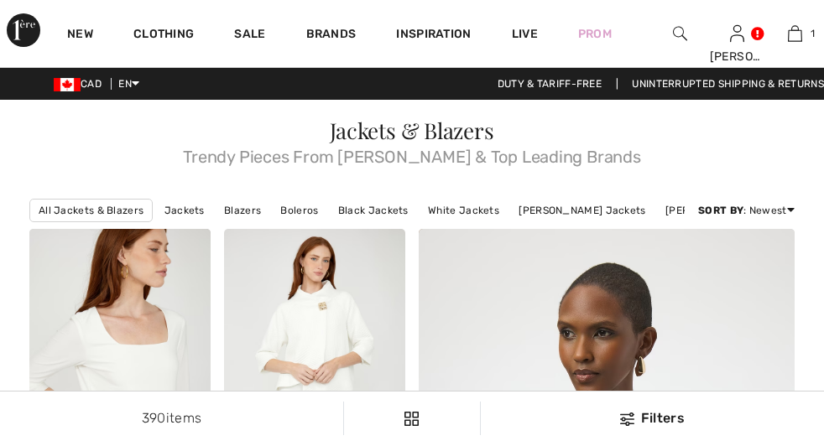
scroll to position [756, 0]
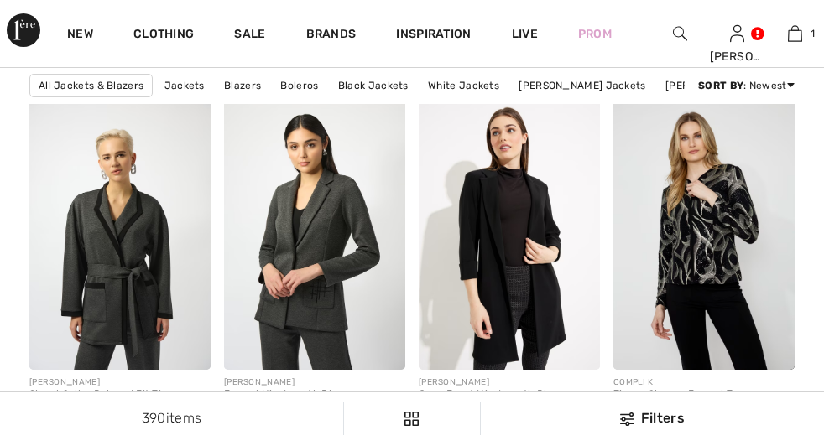
checkbox input "true"
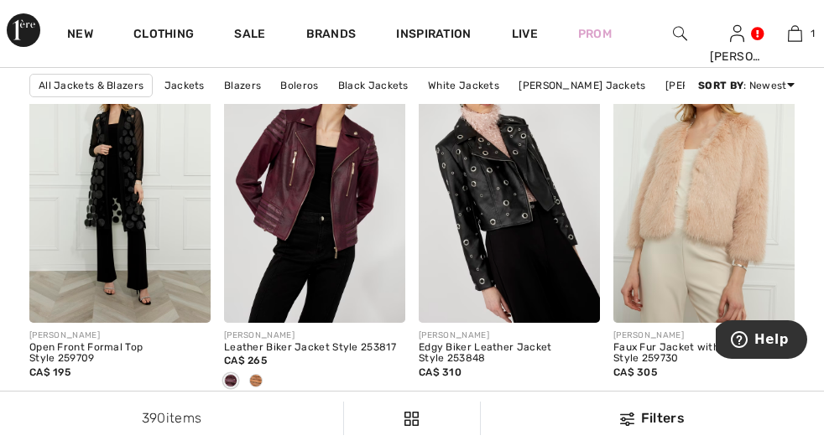
scroll to position [2516, 0]
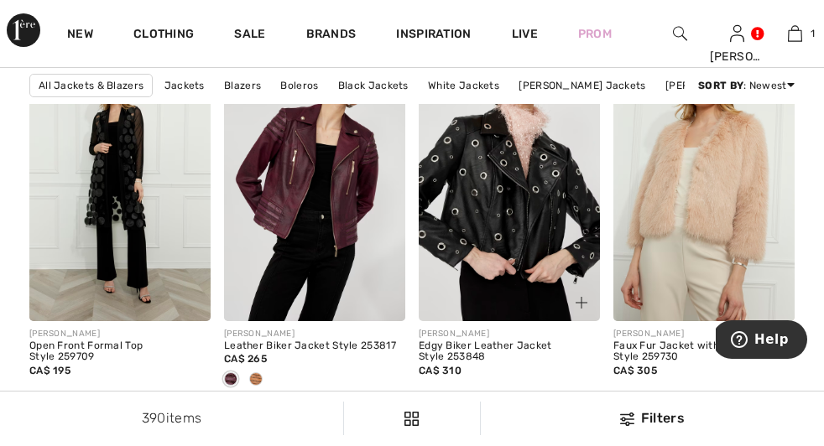
click at [503, 256] on img at bounding box center [509, 185] width 181 height 272
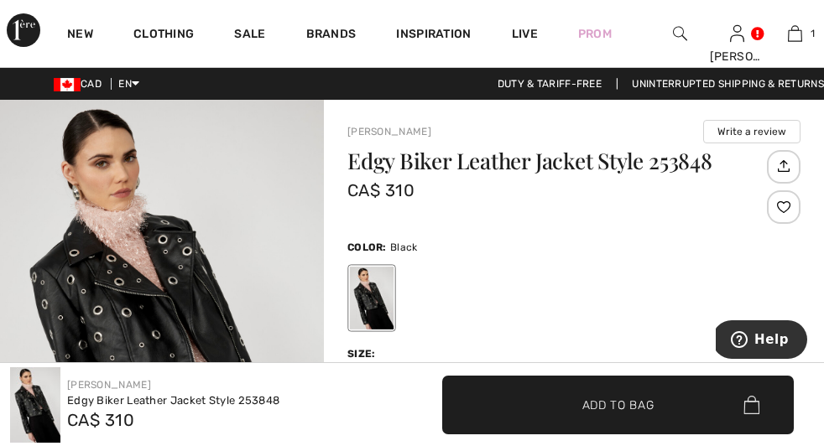
checkbox input "true"
click at [393, 172] on h1 "Edgy Biker Leather Jacket Style 253848" at bounding box center [554, 161] width 415 height 22
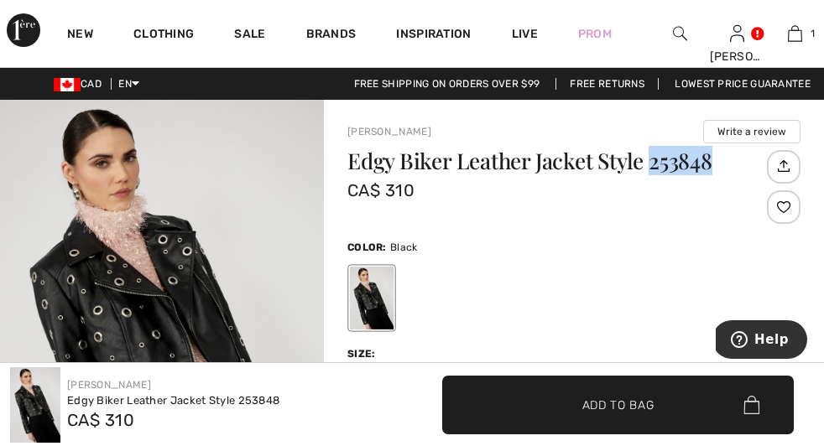
click at [393, 172] on h1 "Edgy Biker Leather Jacket Style 253848" at bounding box center [554, 161] width 415 height 22
copy h1 "253848"
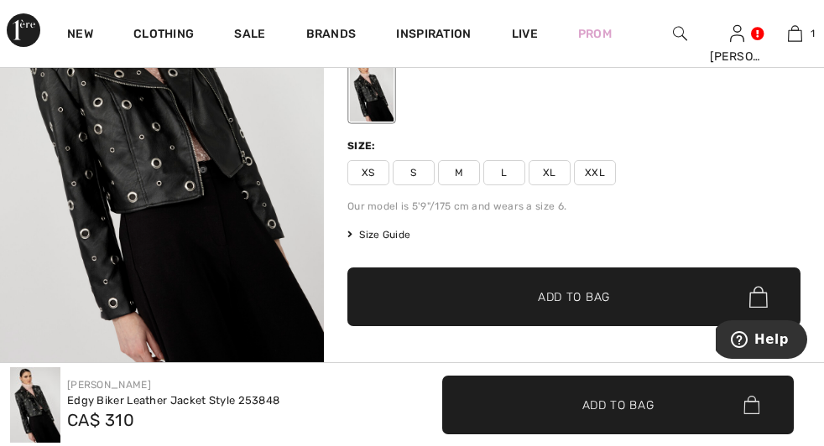
scroll to position [206, 0]
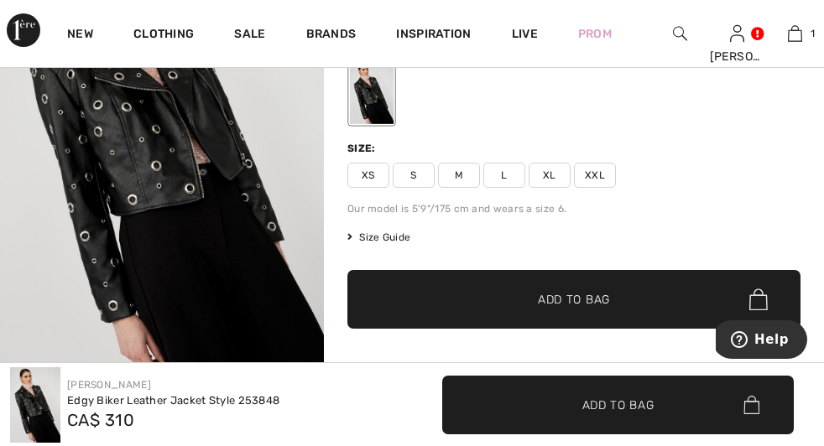
click at [614, 175] on span "XXL" at bounding box center [595, 175] width 42 height 25
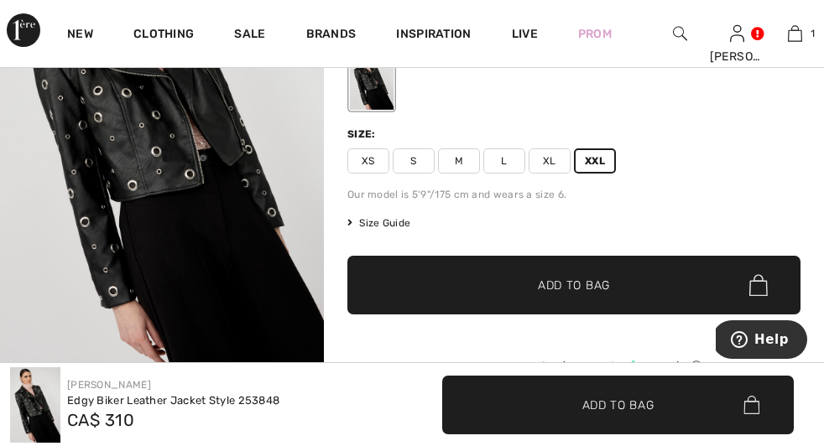
scroll to position [248, 0]
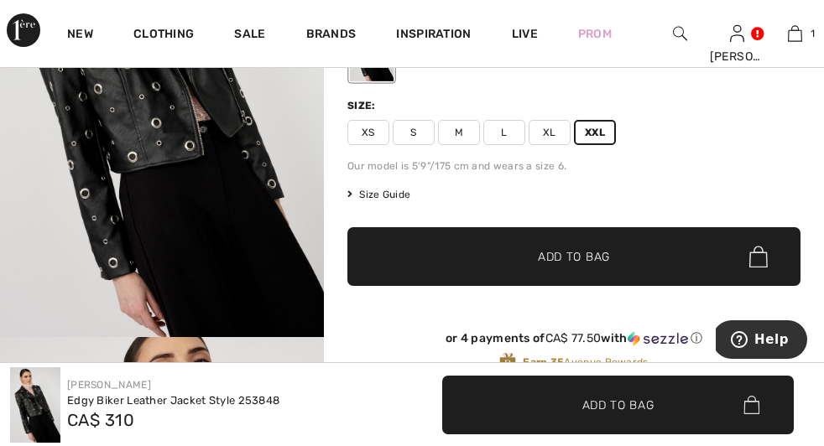
click at [590, 253] on span "Add to Bag" at bounding box center [574, 257] width 72 height 18
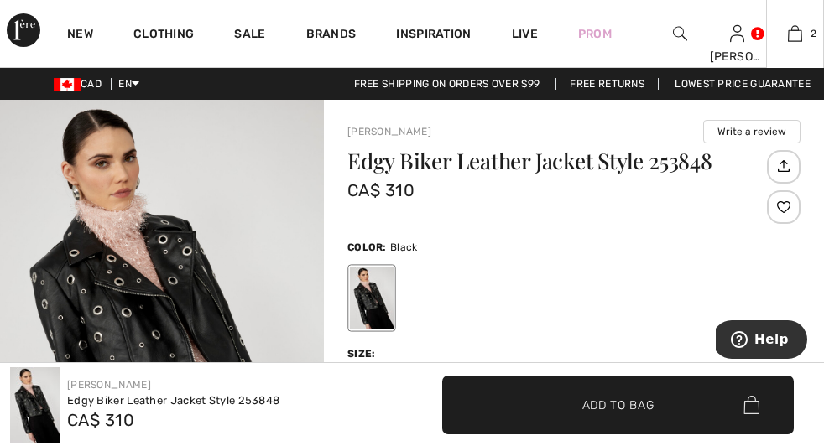
scroll to position [52, 0]
click at [0, 0] on button "Proceed to Checkout" at bounding box center [0, 0] width 0 height 0
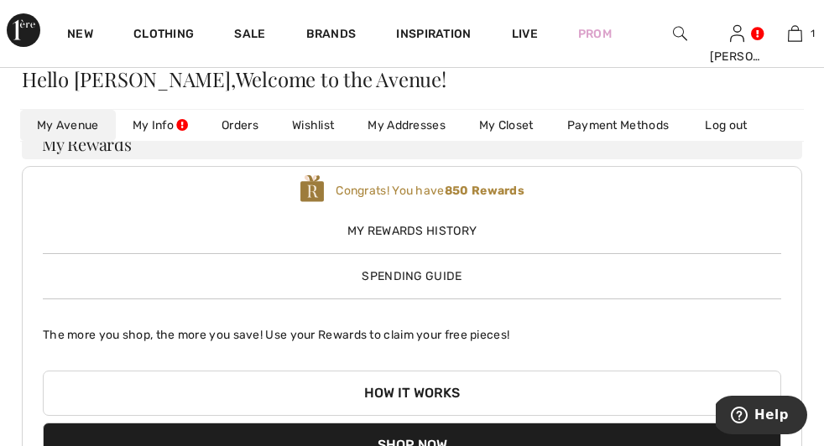
scroll to position [72, 0]
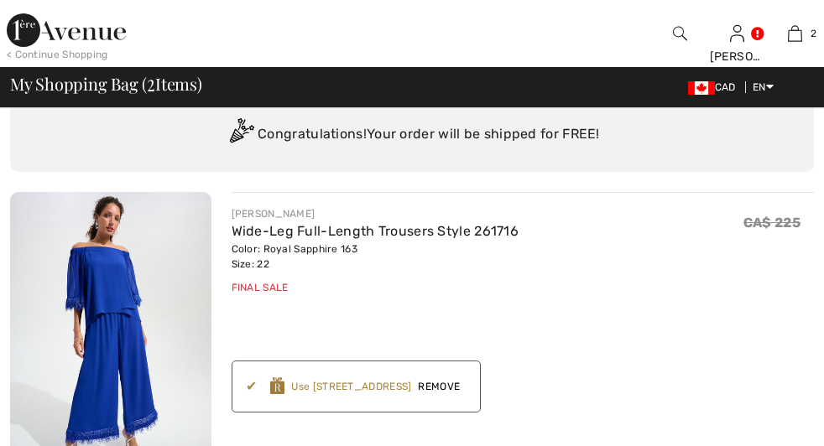
scroll to position [151, 0]
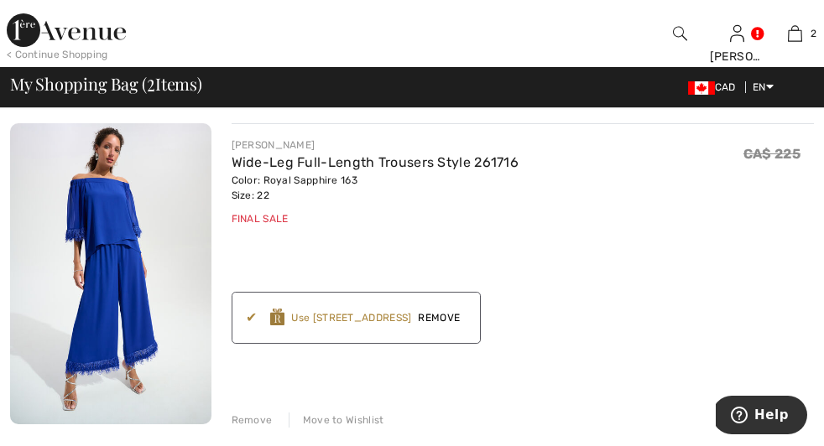
checkbox input "true"
click at [411, 310] on span "Remove" at bounding box center [438, 317] width 55 height 15
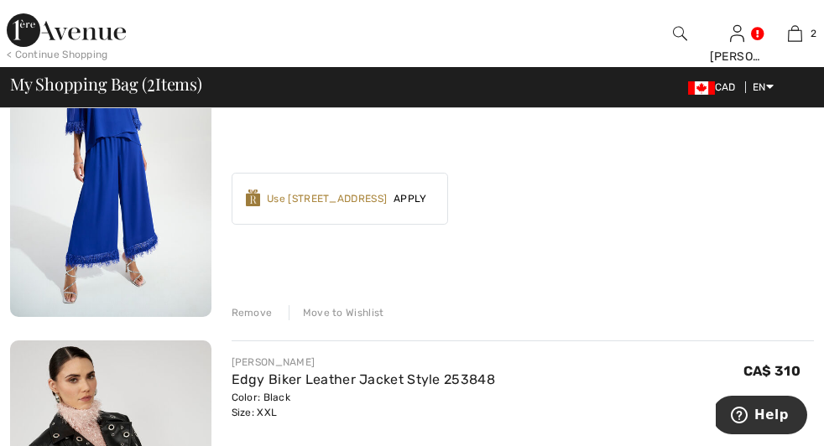
scroll to position [220, 0]
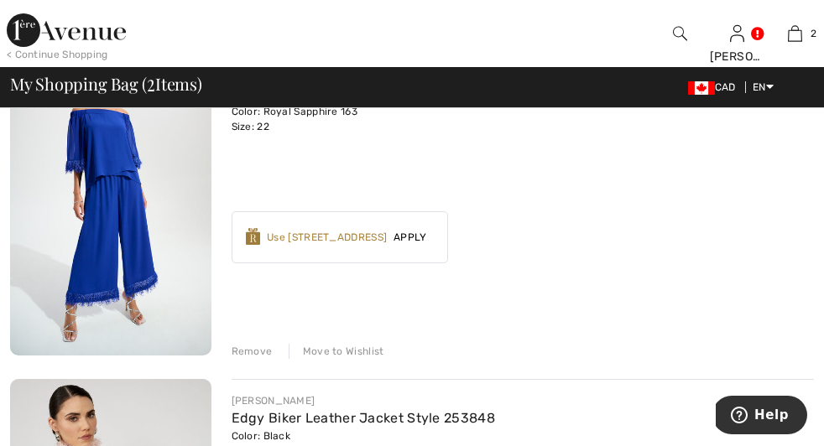
click at [232, 344] on div "Remove" at bounding box center [252, 351] width 41 height 15
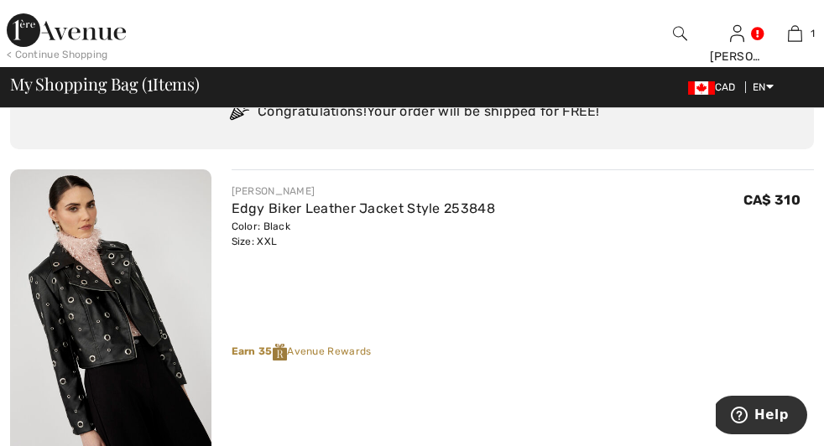
scroll to position [92, 0]
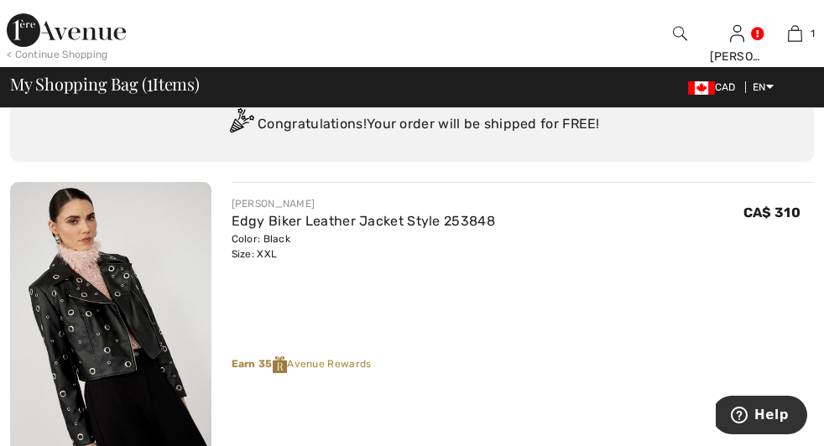
click at [76, 250] on img at bounding box center [110, 332] width 201 height 301
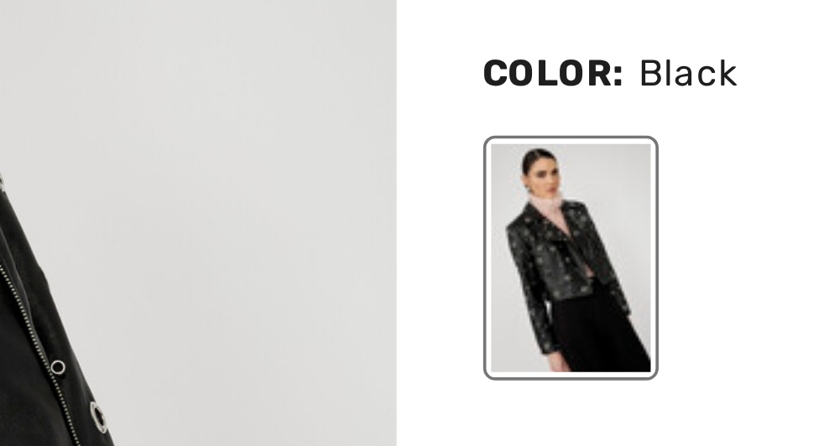
checkbox input "true"
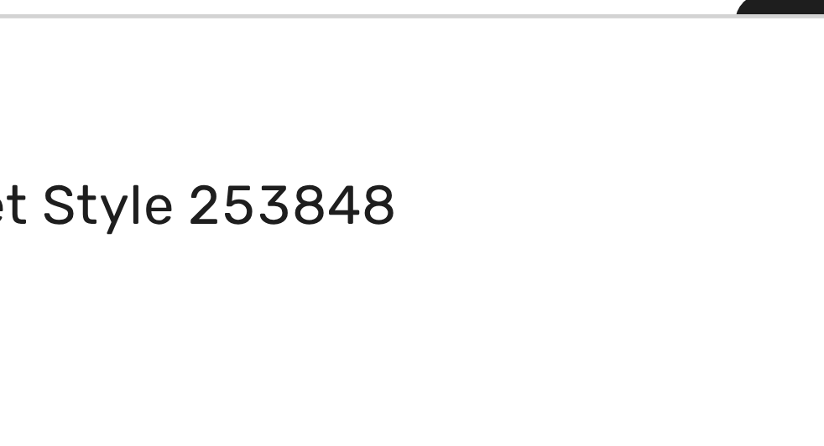
scroll to position [135, 0]
